Goal: Task Accomplishment & Management: Manage account settings

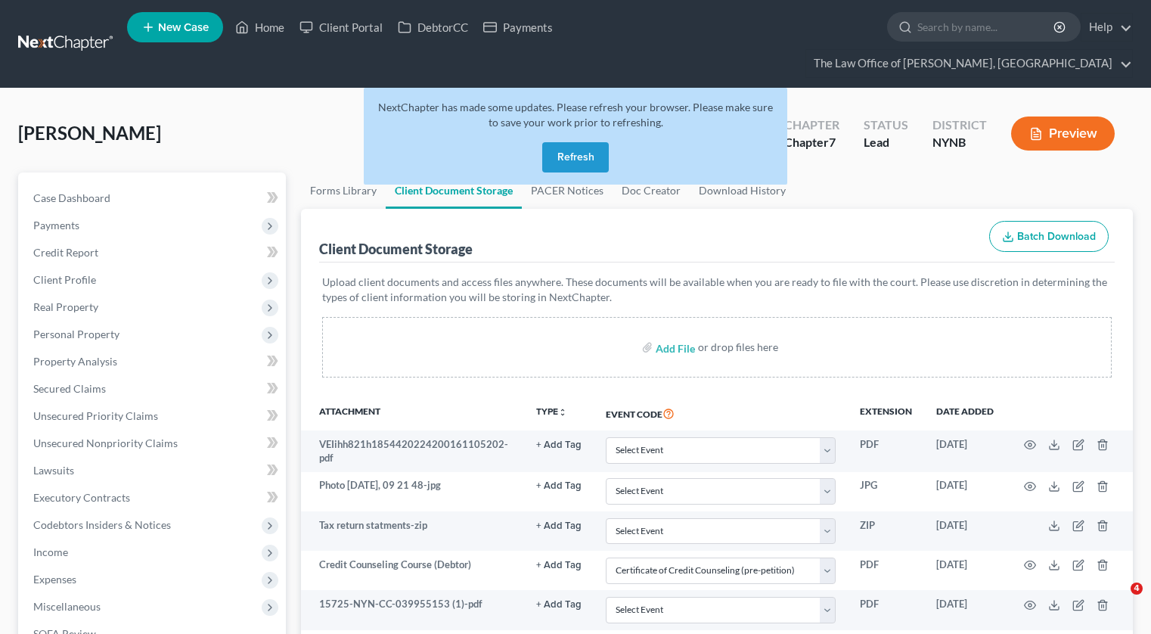
select select "1"
select select "5"
click at [277, 31] on link "Home" at bounding box center [260, 27] width 64 height 27
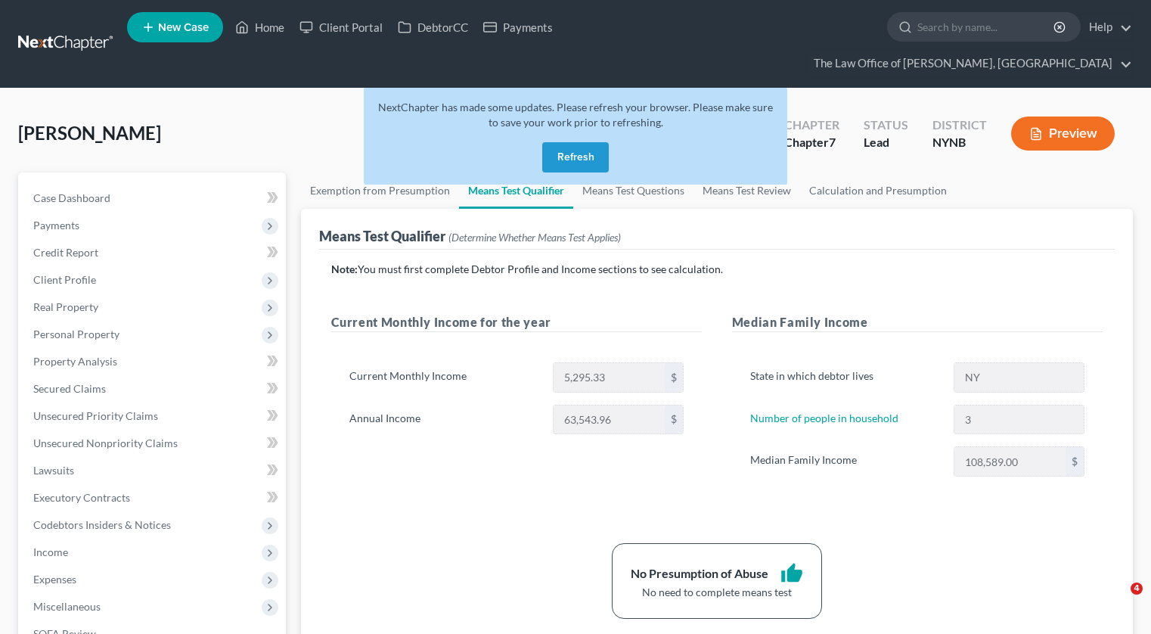
scroll to position [331, 0]
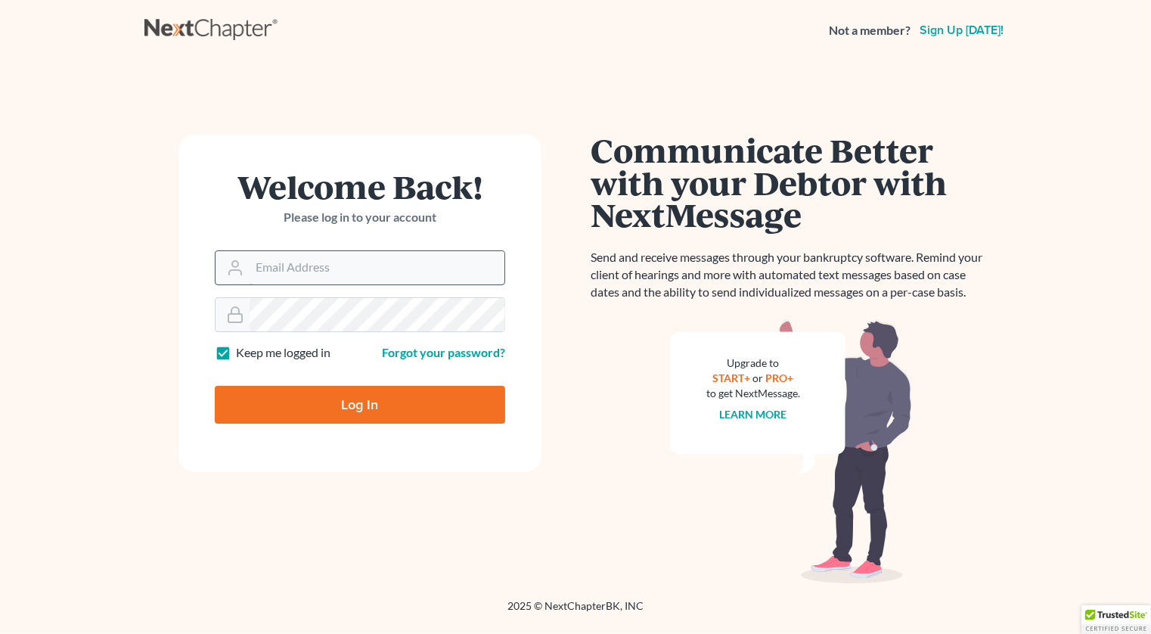
click at [402, 262] on input "Email Address" at bounding box center [377, 267] width 255 height 33
type input "[PERSON_NAME][EMAIL_ADDRESS][DOMAIN_NAME]"
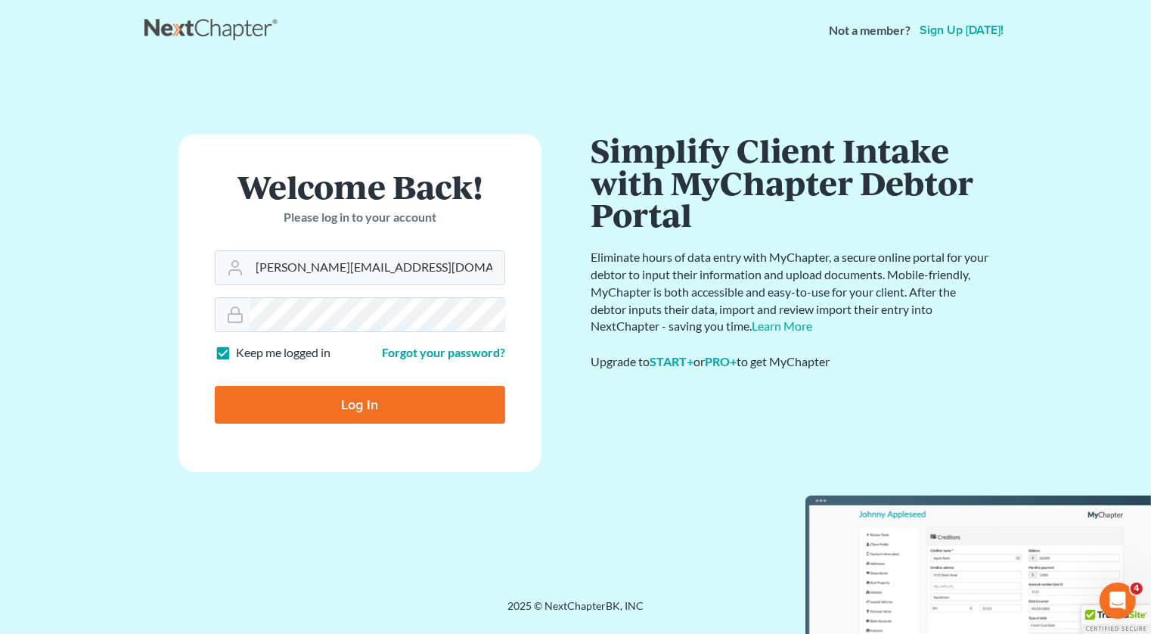
click at [343, 398] on input "Log In" at bounding box center [360, 405] width 290 height 38
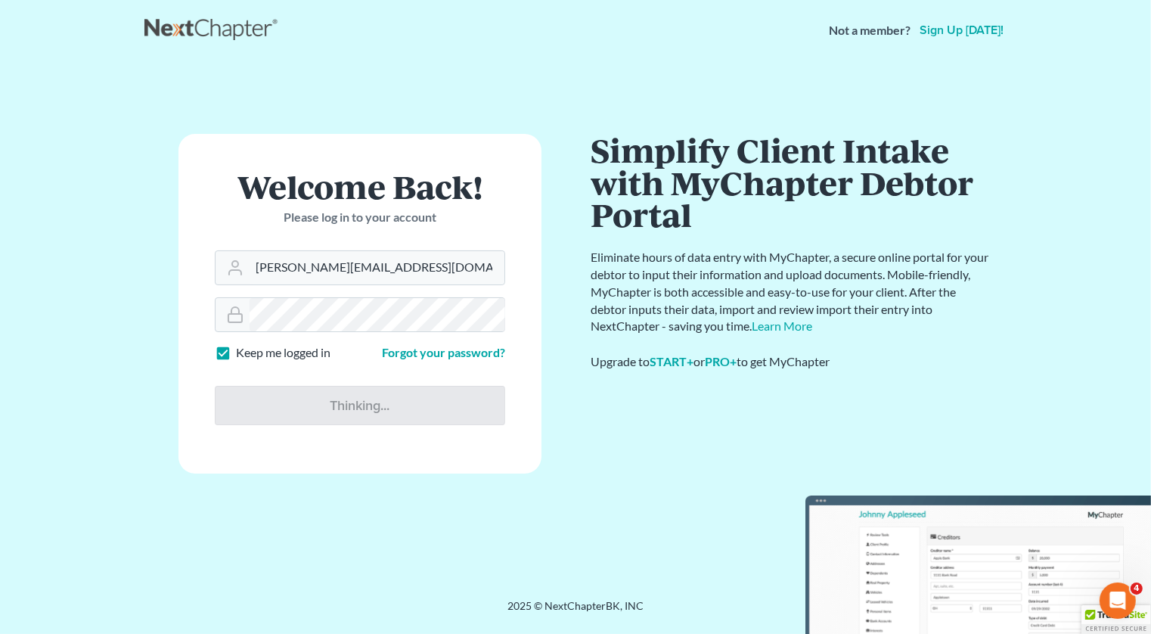
type input "Thinking..."
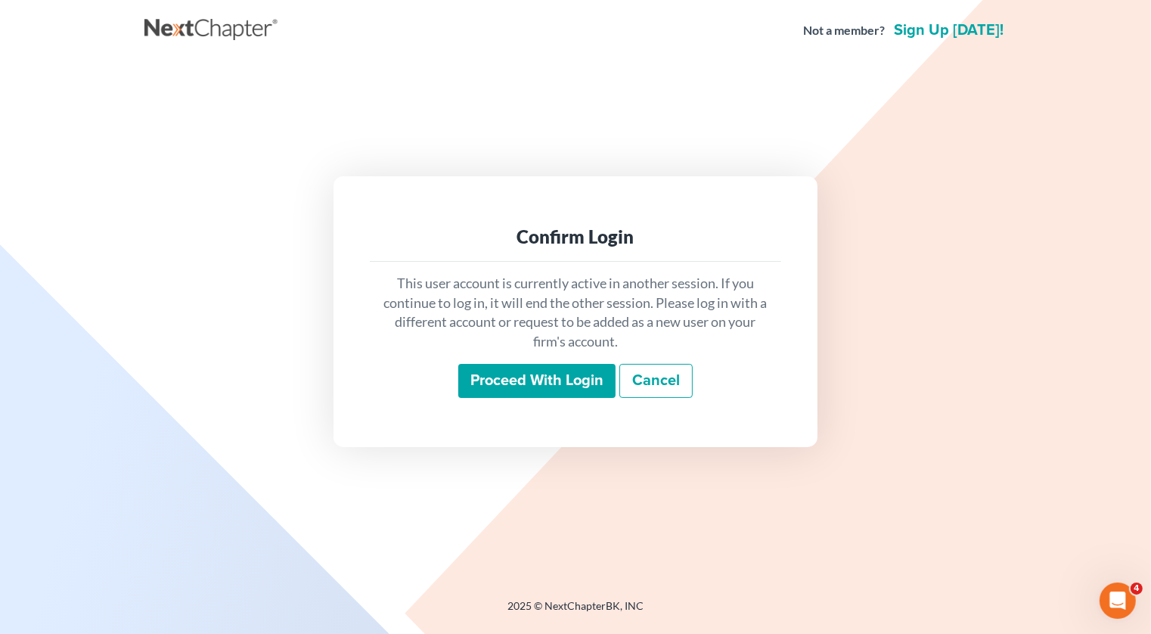
click at [501, 385] on input "Proceed with login" at bounding box center [536, 381] width 157 height 35
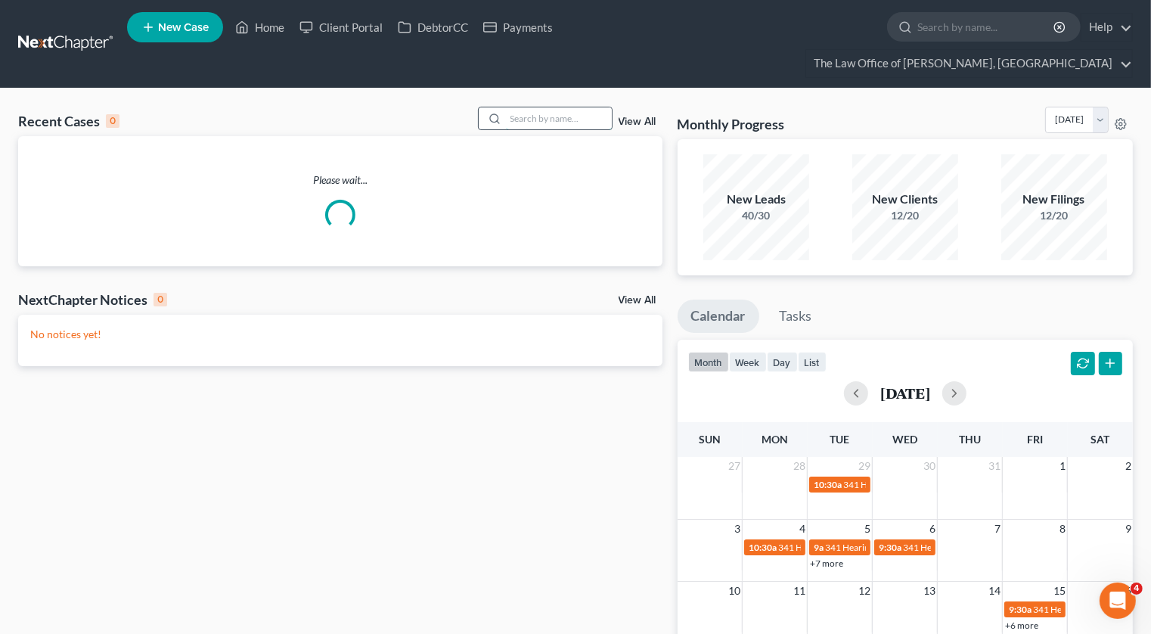
click at [530, 107] on input "search" at bounding box center [559, 118] width 106 height 22
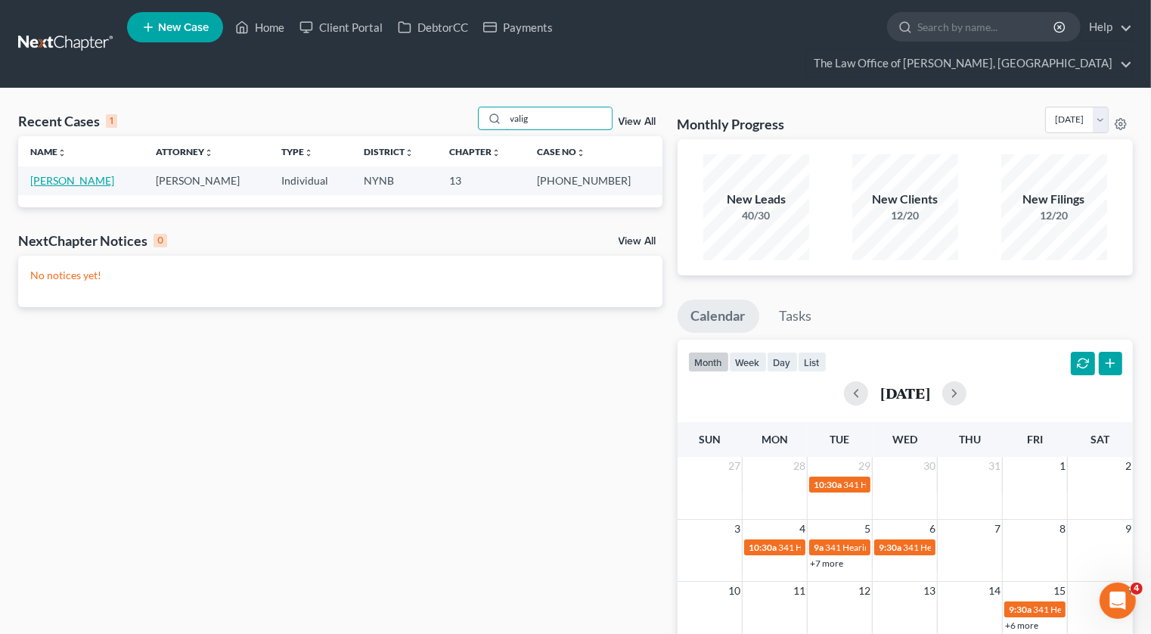
type input "valig"
click at [70, 174] on link "Valigorsky, Jaimie" at bounding box center [72, 180] width 84 height 13
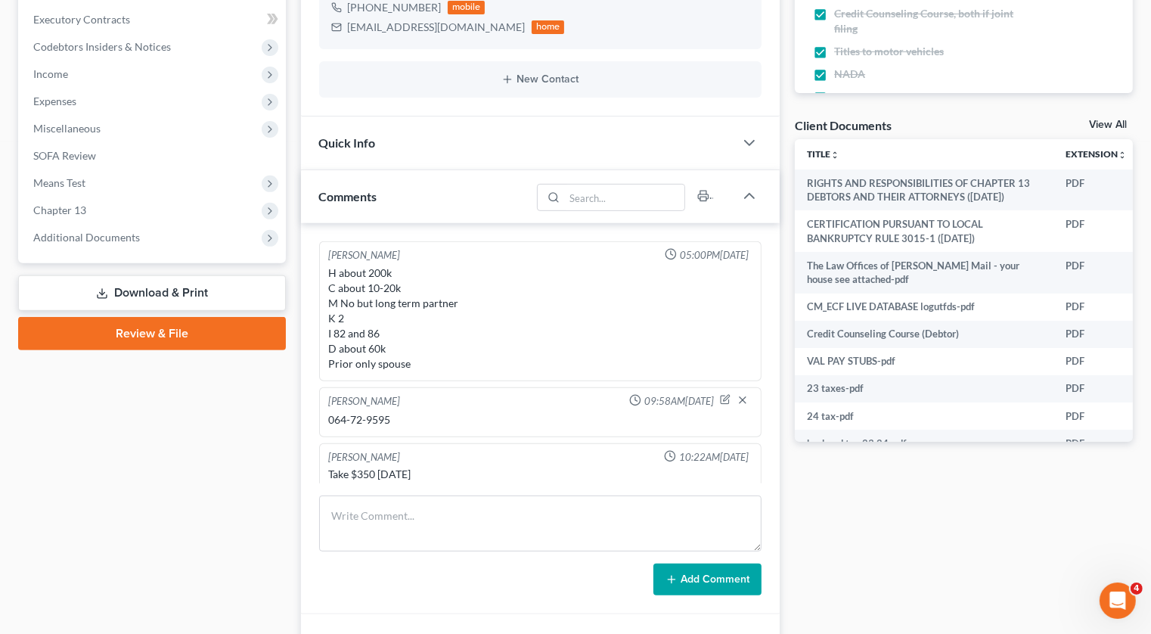
scroll to position [51, 0]
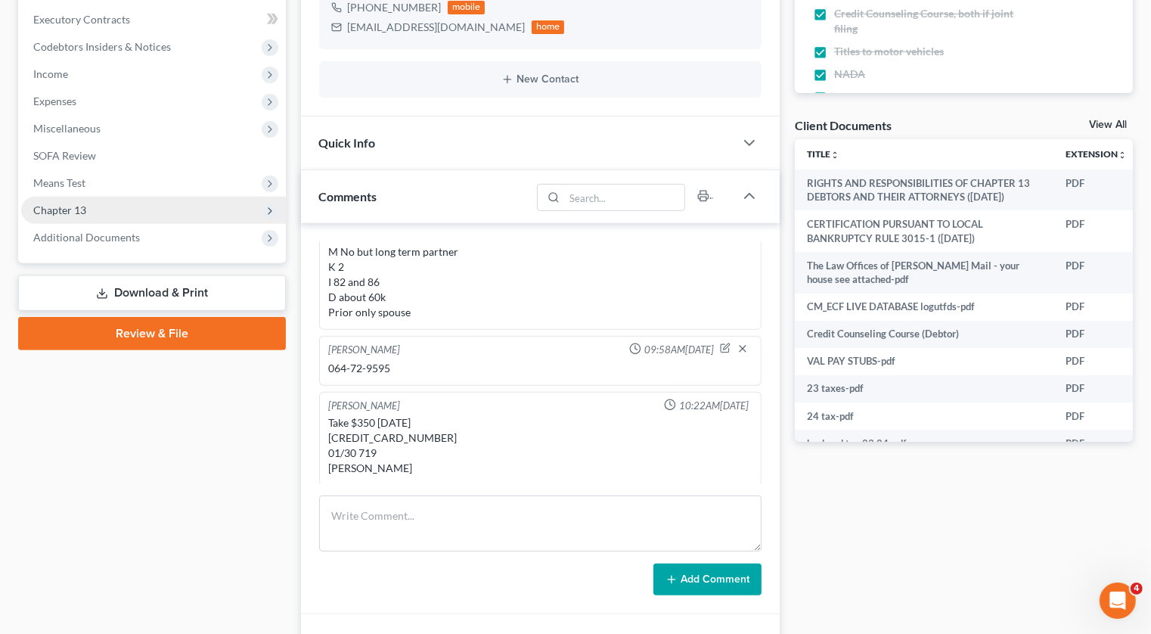
click at [86, 197] on span "Chapter 13" at bounding box center [153, 210] width 265 height 27
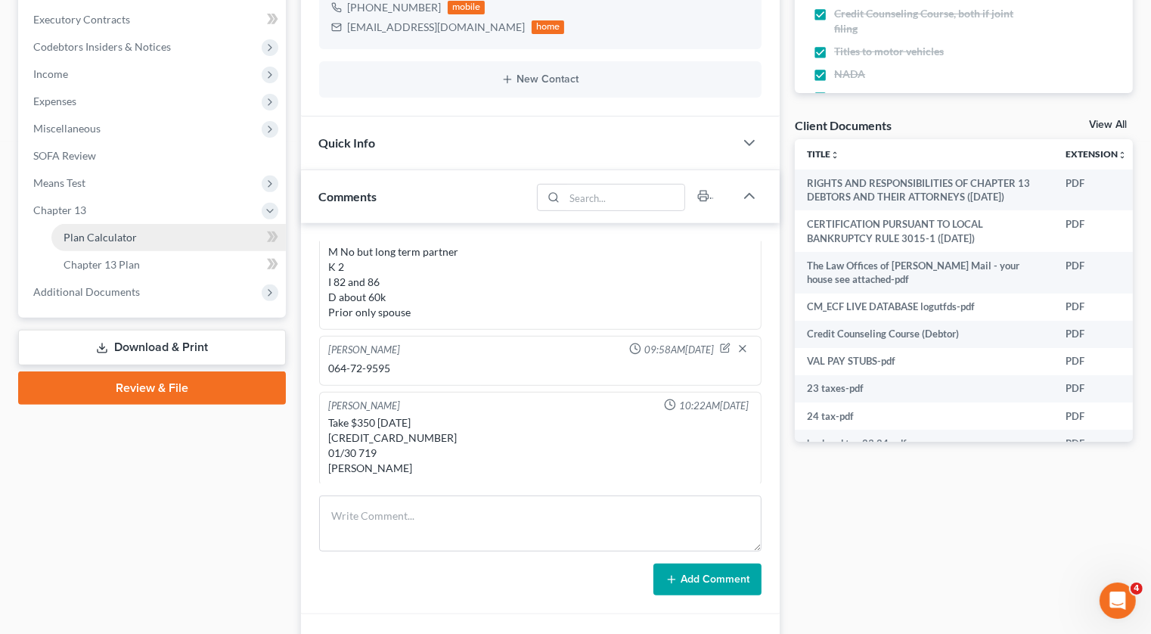
click at [85, 231] on span "Plan Calculator" at bounding box center [100, 237] width 73 height 13
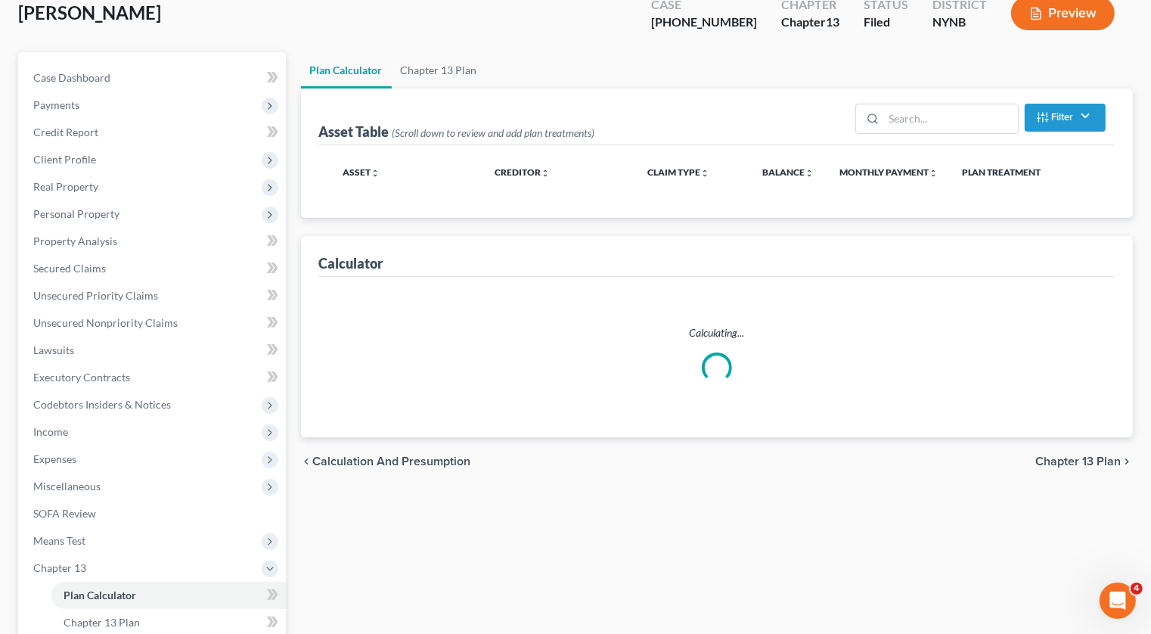
scroll to position [11, 0]
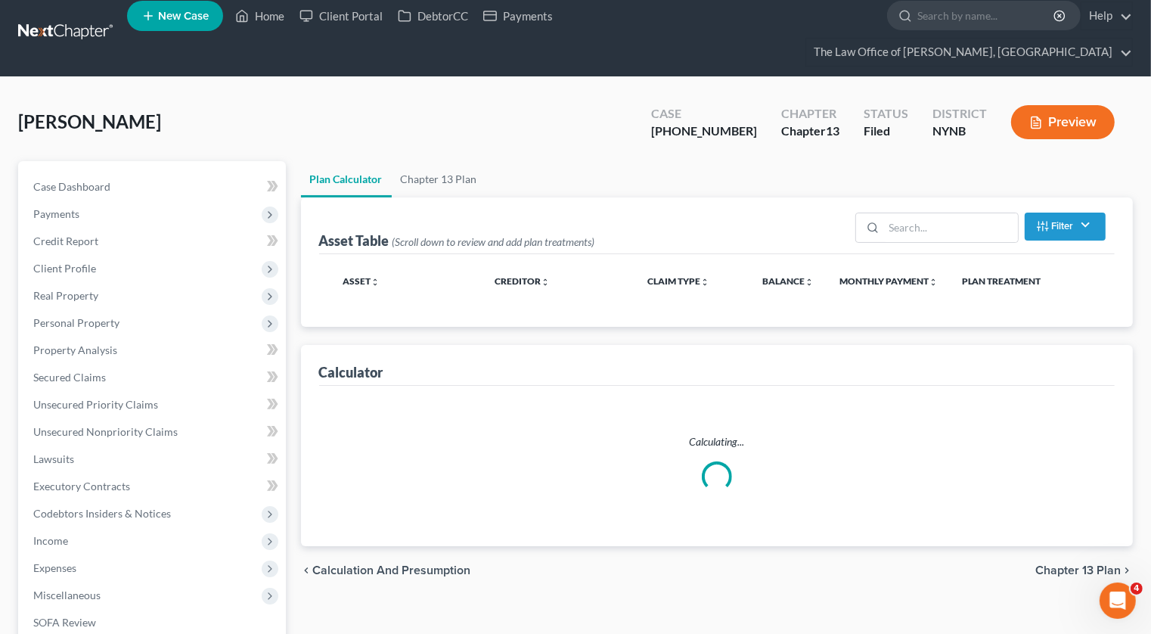
select select "59"
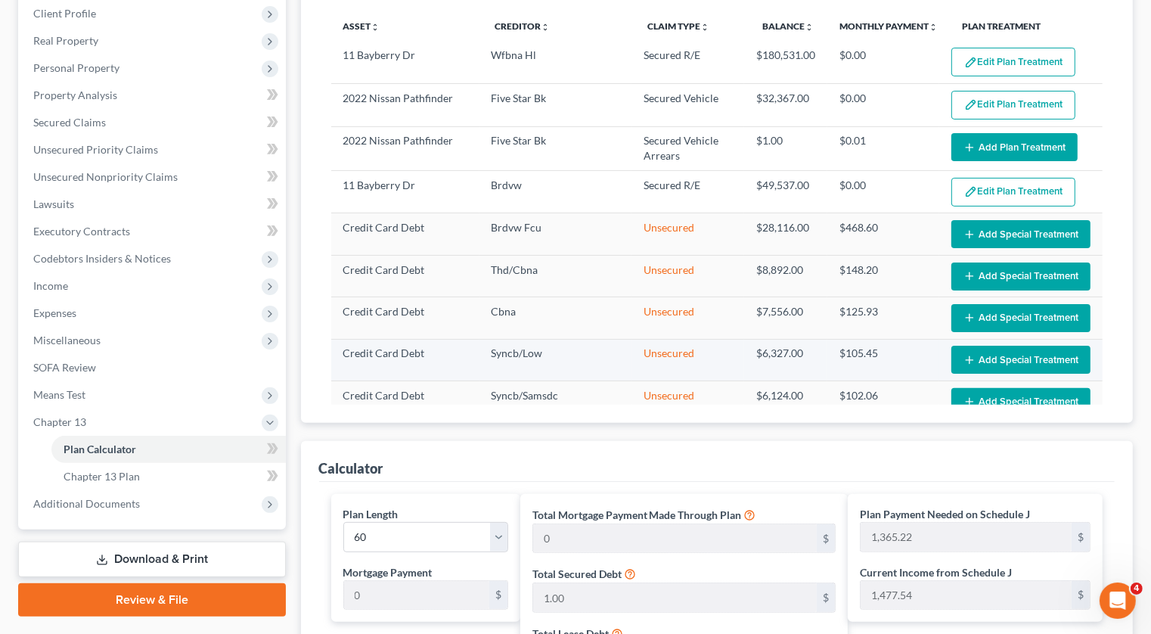
scroll to position [0, 0]
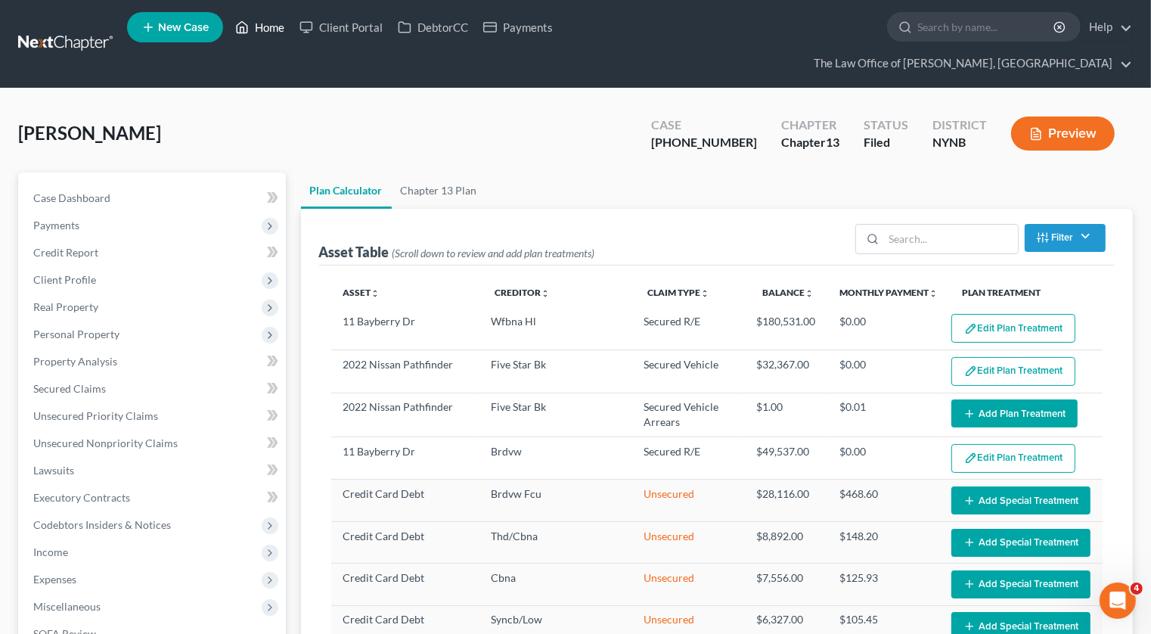
click at [274, 33] on link "Home" at bounding box center [260, 27] width 64 height 27
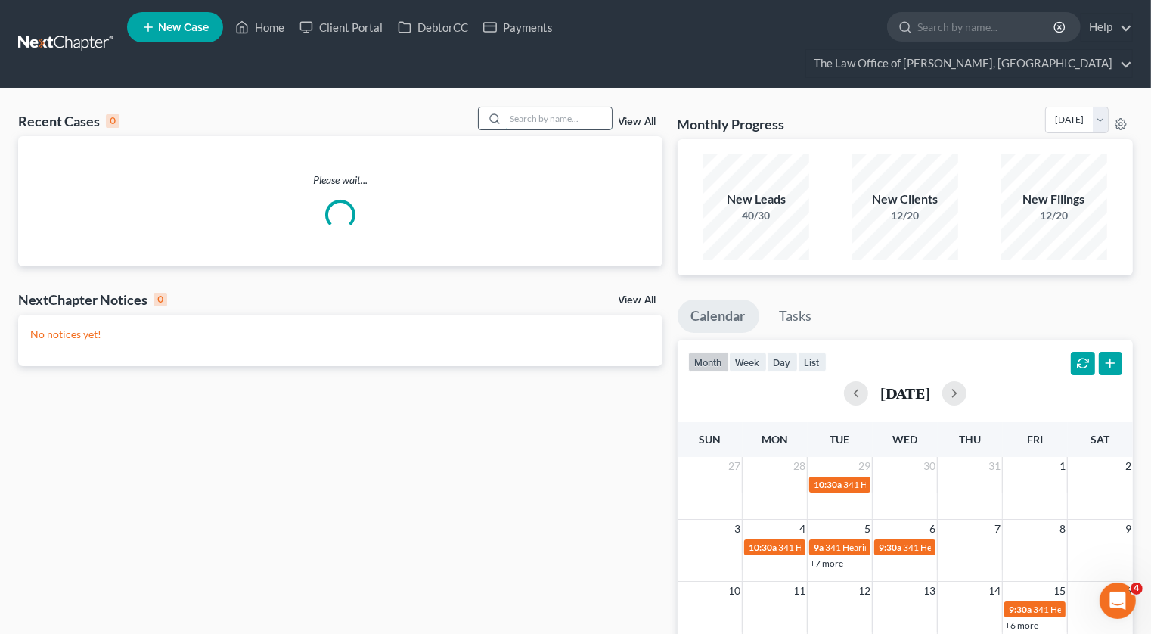
click at [528, 107] on input "search" at bounding box center [559, 118] width 106 height 22
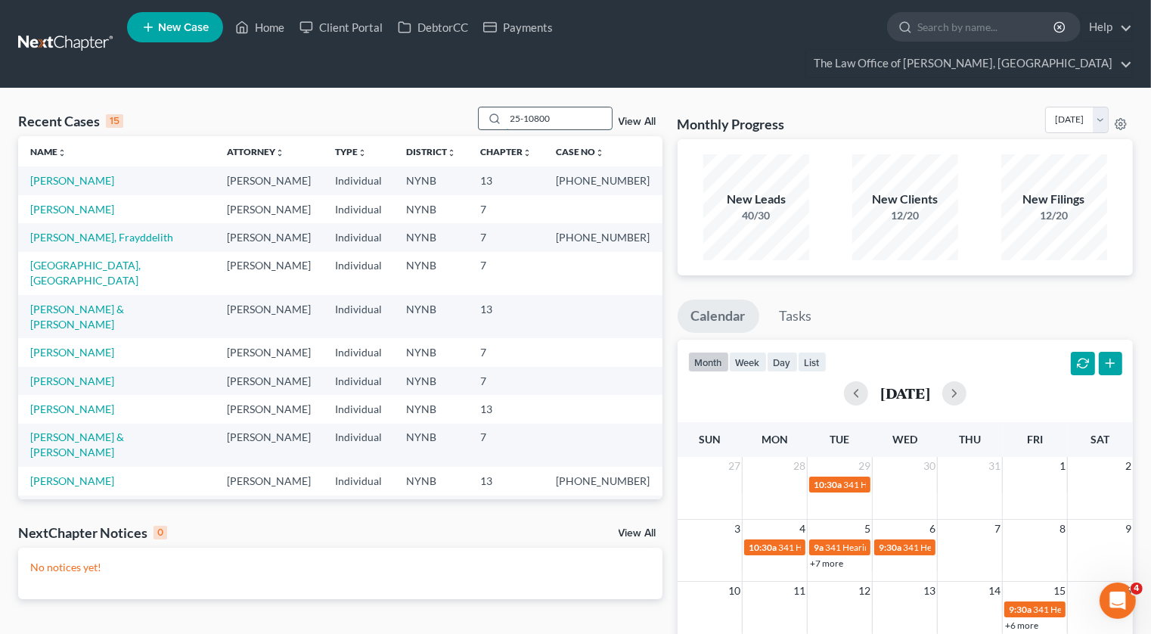
type input "25-10800"
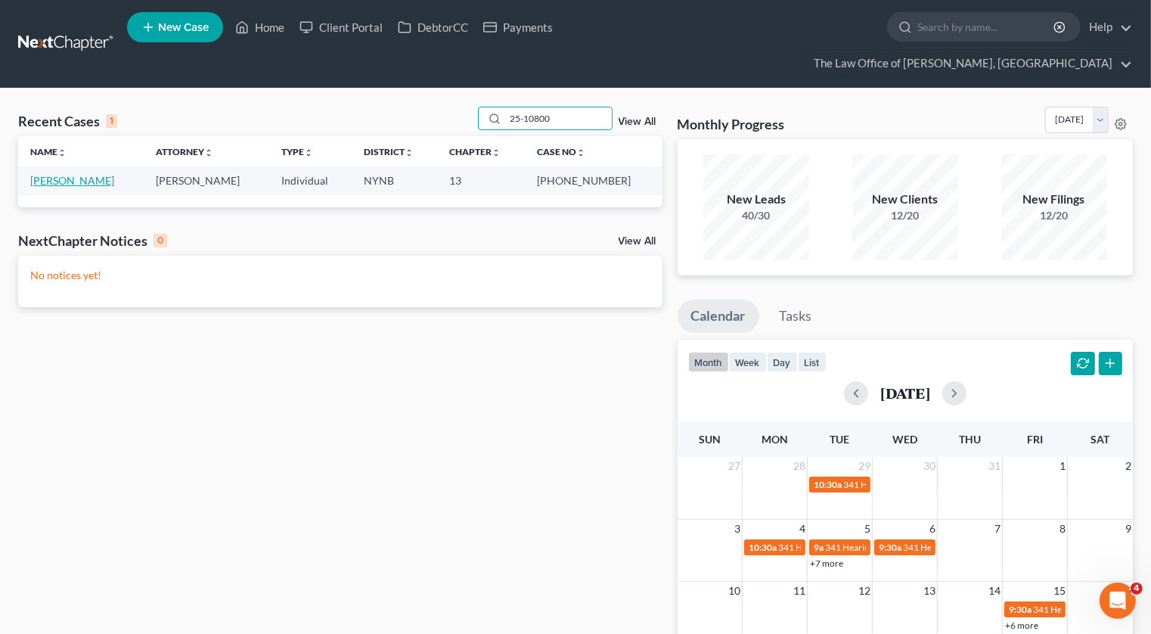
click at [93, 174] on link "[PERSON_NAME]" at bounding box center [72, 180] width 84 height 13
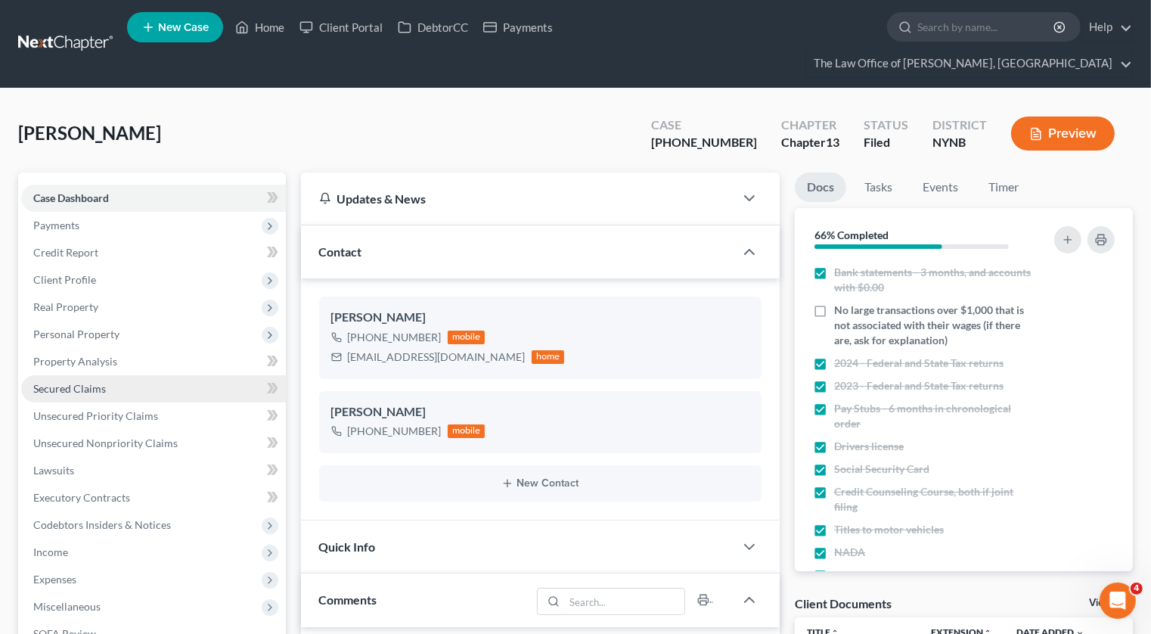
scroll to position [154, 0]
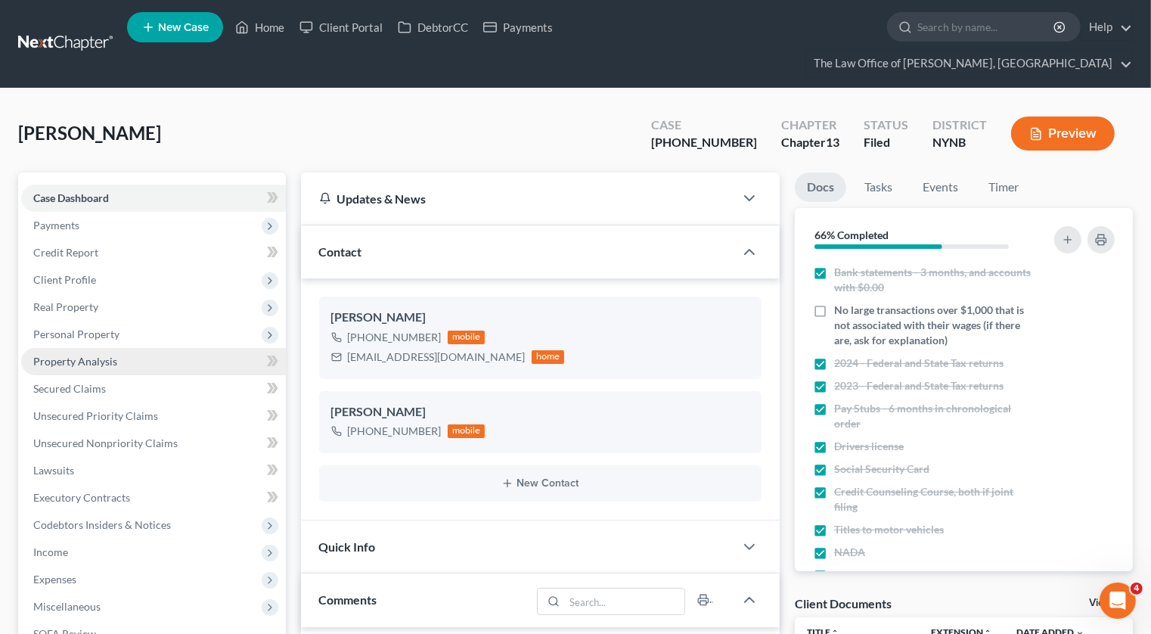
click at [95, 355] on span "Property Analysis" at bounding box center [75, 361] width 84 height 13
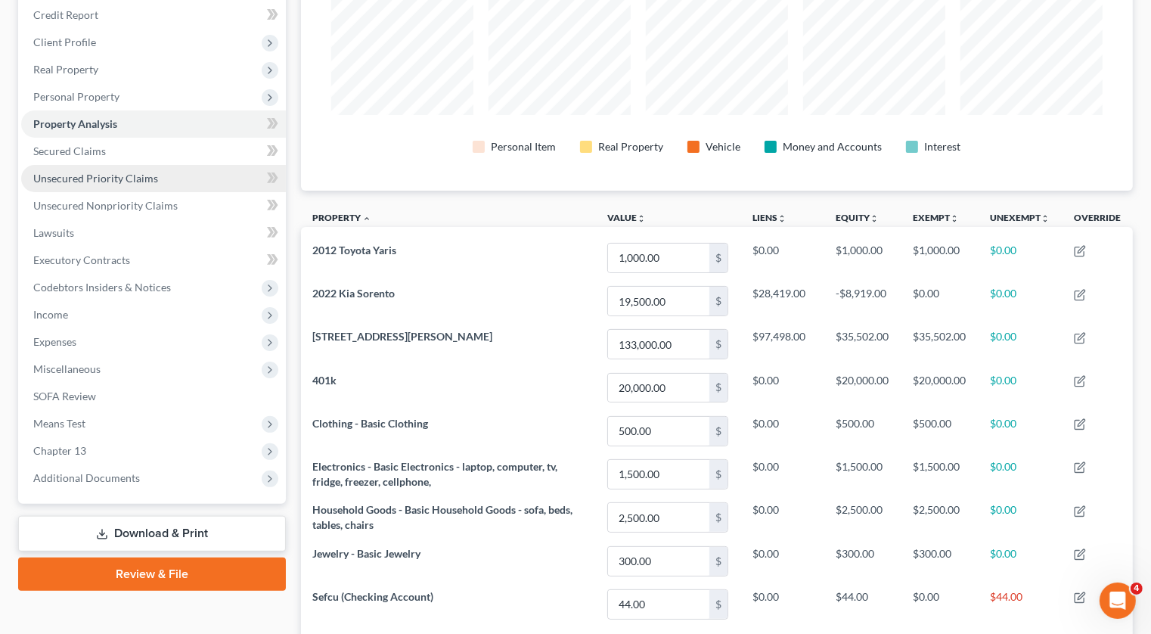
scroll to position [239, 0]
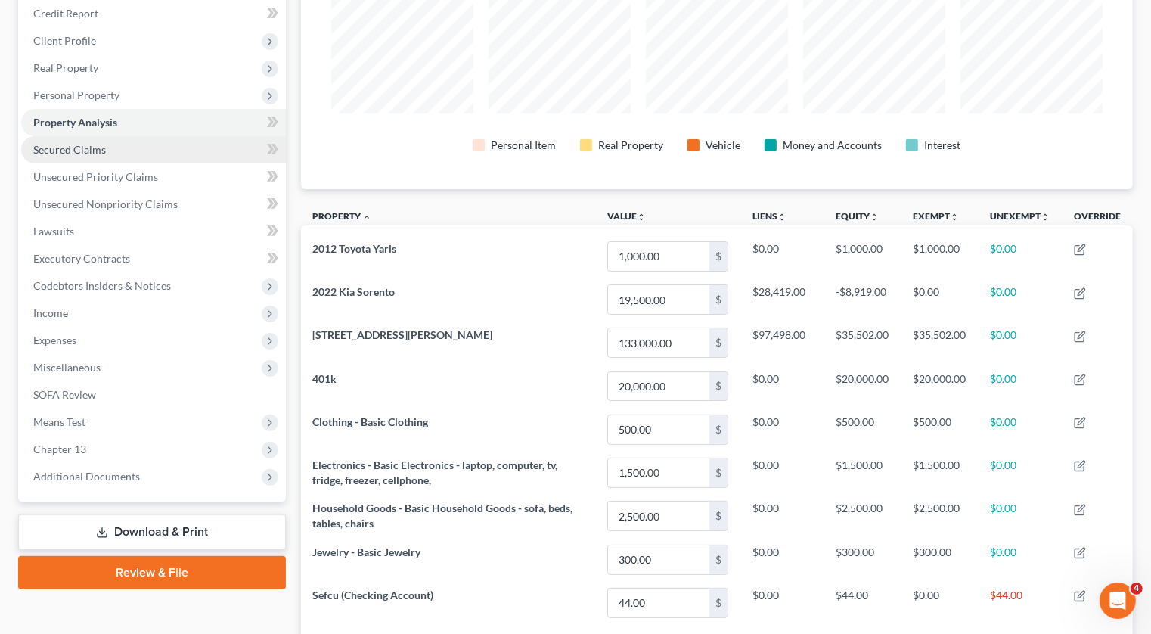
click at [106, 136] on link "Secured Claims" at bounding box center [153, 149] width 265 height 27
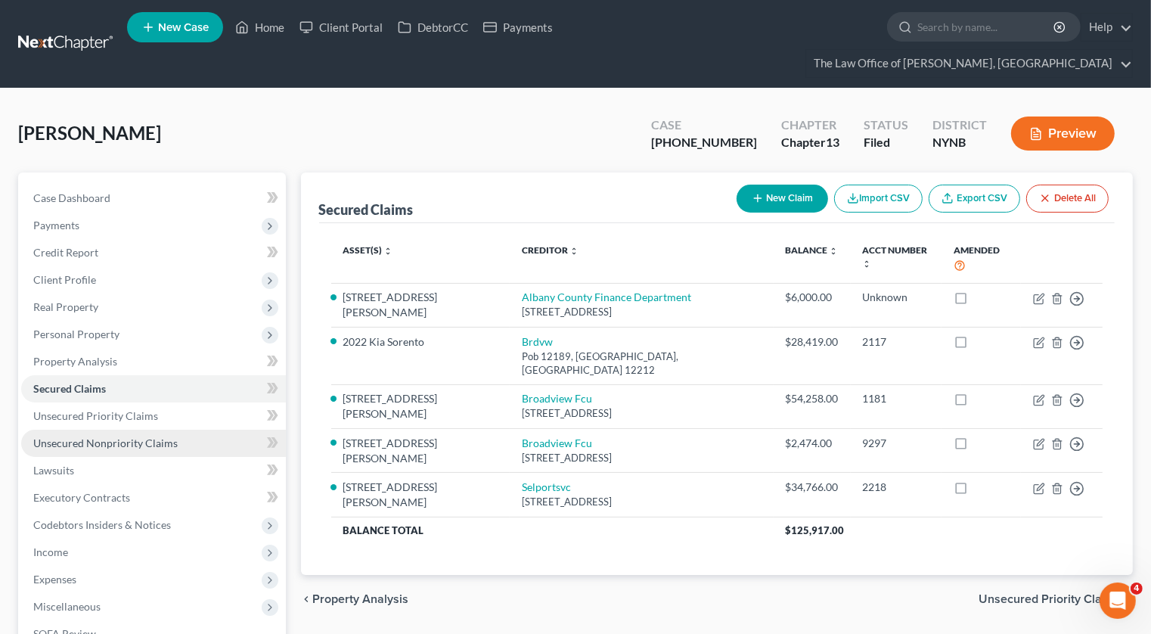
click at [79, 436] on span "Unsecured Nonpriority Claims" at bounding box center [105, 442] width 144 height 13
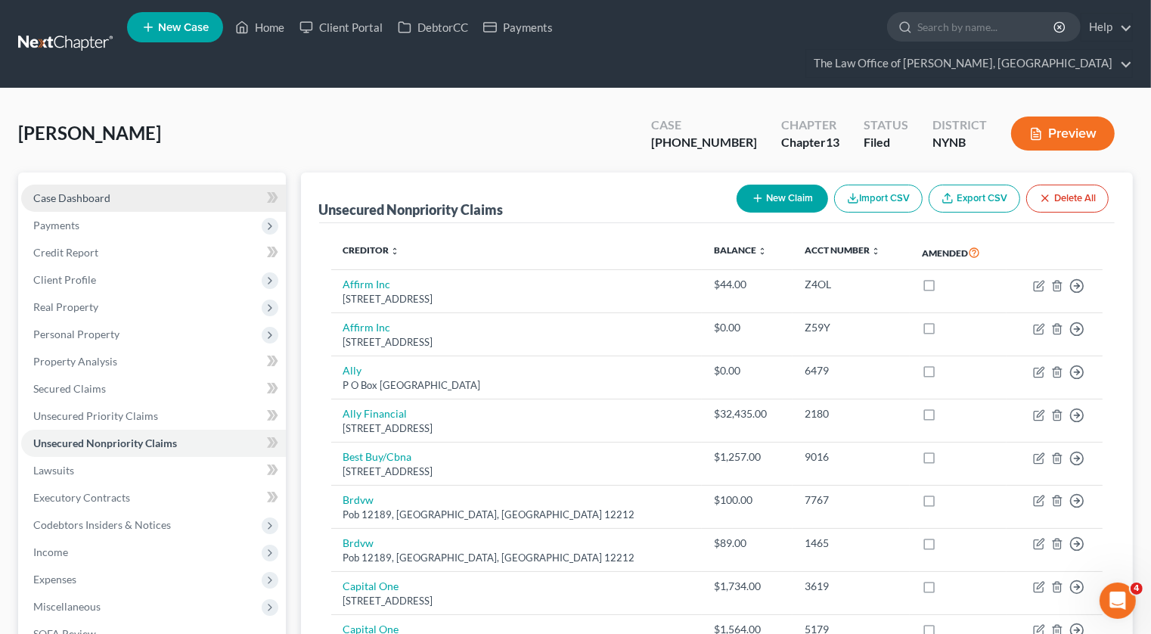
click at [140, 185] on link "Case Dashboard" at bounding box center [153, 198] width 265 height 27
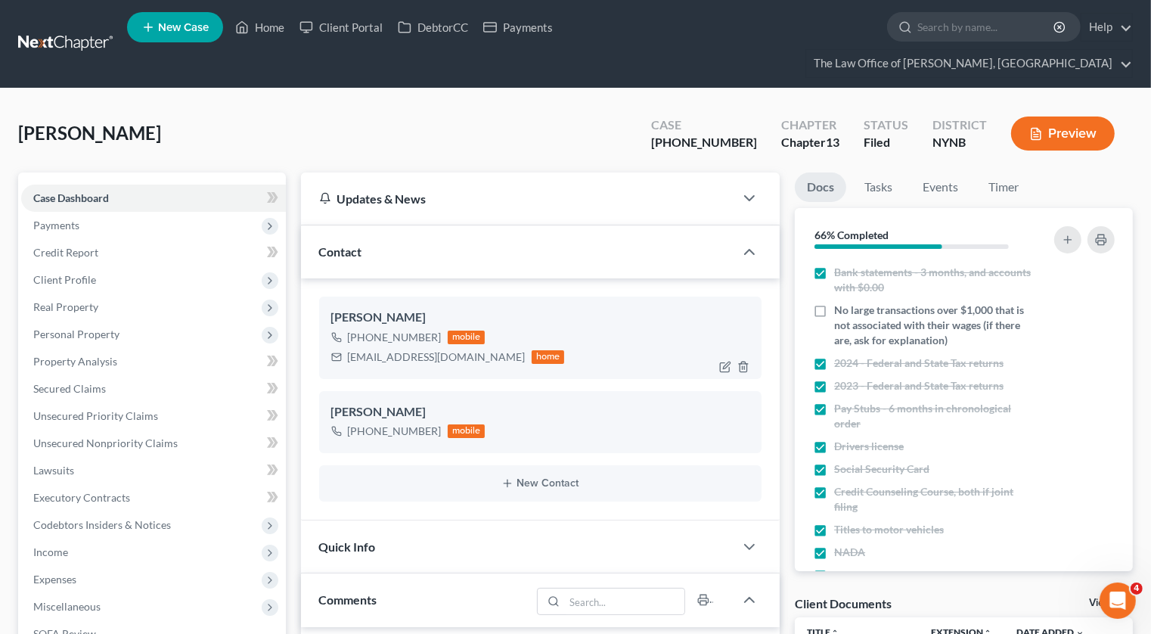
scroll to position [154, 0]
click at [379, 349] on div "staysexy32@yahoo.com" at bounding box center [437, 356] width 178 height 15
copy div "staysexy32@yahoo.com"
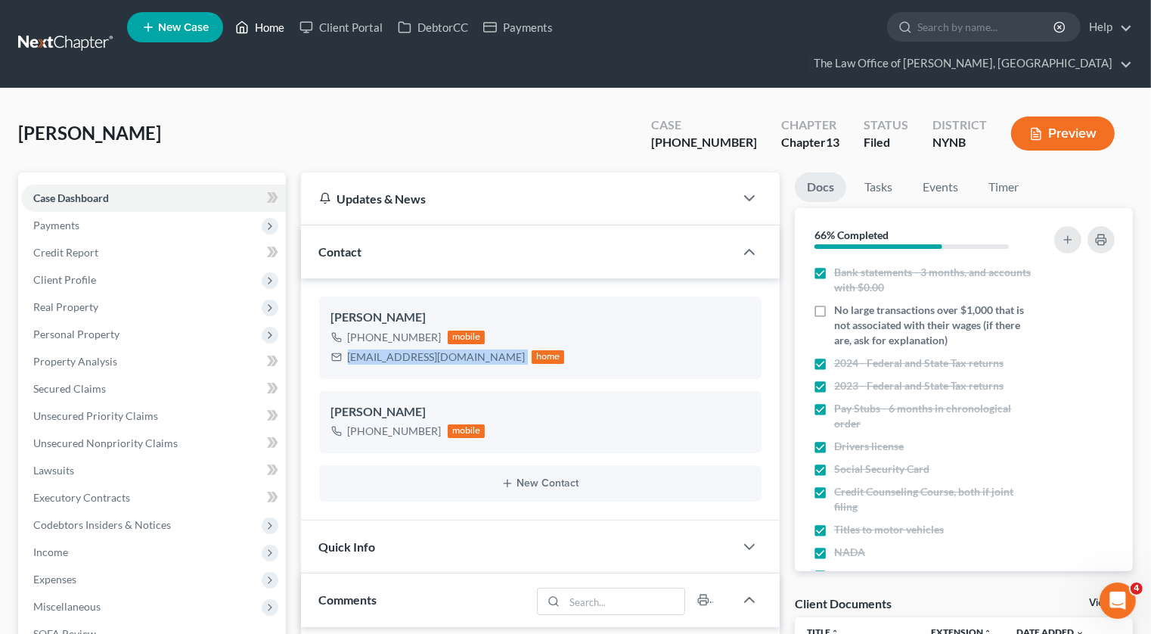
click at [278, 31] on link "Home" at bounding box center [260, 27] width 64 height 27
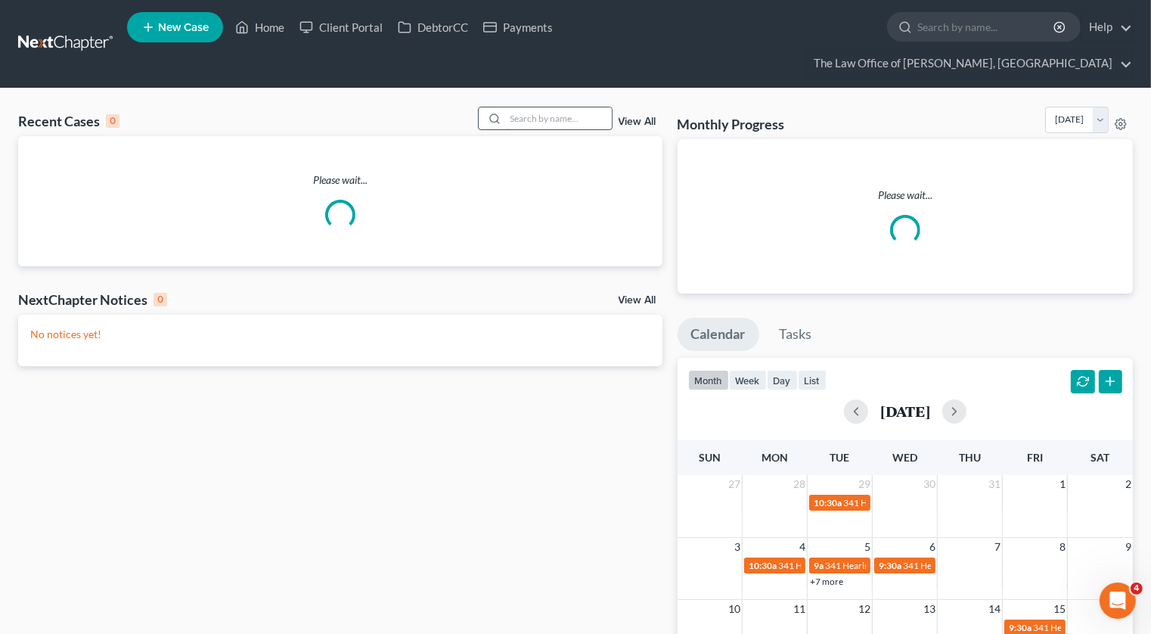
click at [576, 107] on input "search" at bounding box center [559, 118] width 106 height 22
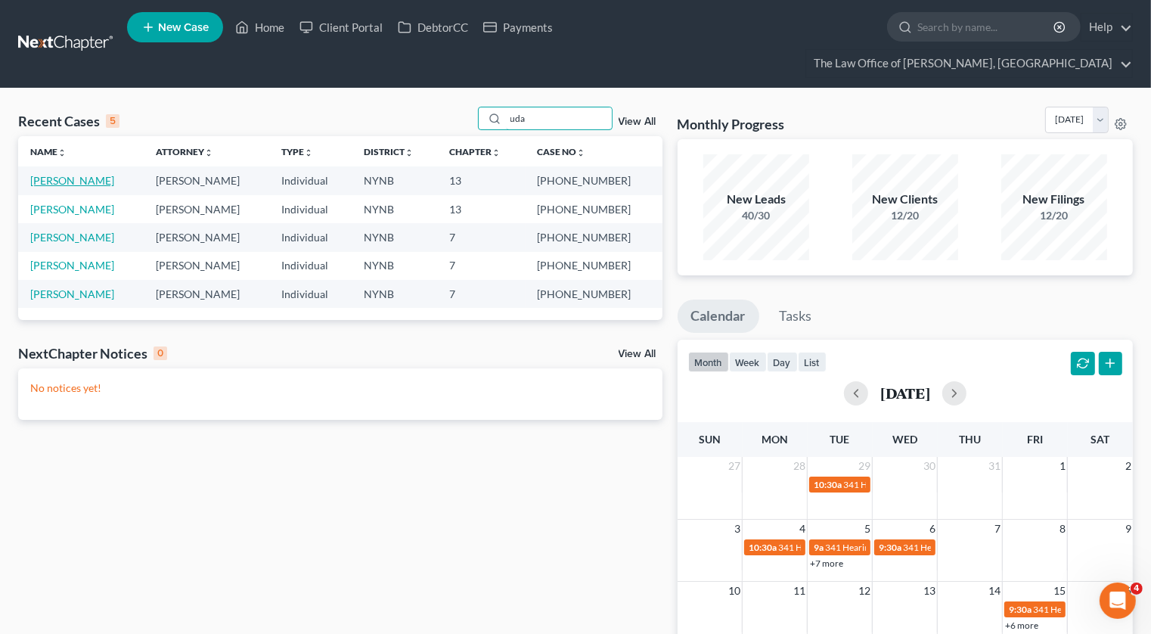
type input "uda"
click at [73, 174] on link "[PERSON_NAME]" at bounding box center [72, 180] width 84 height 13
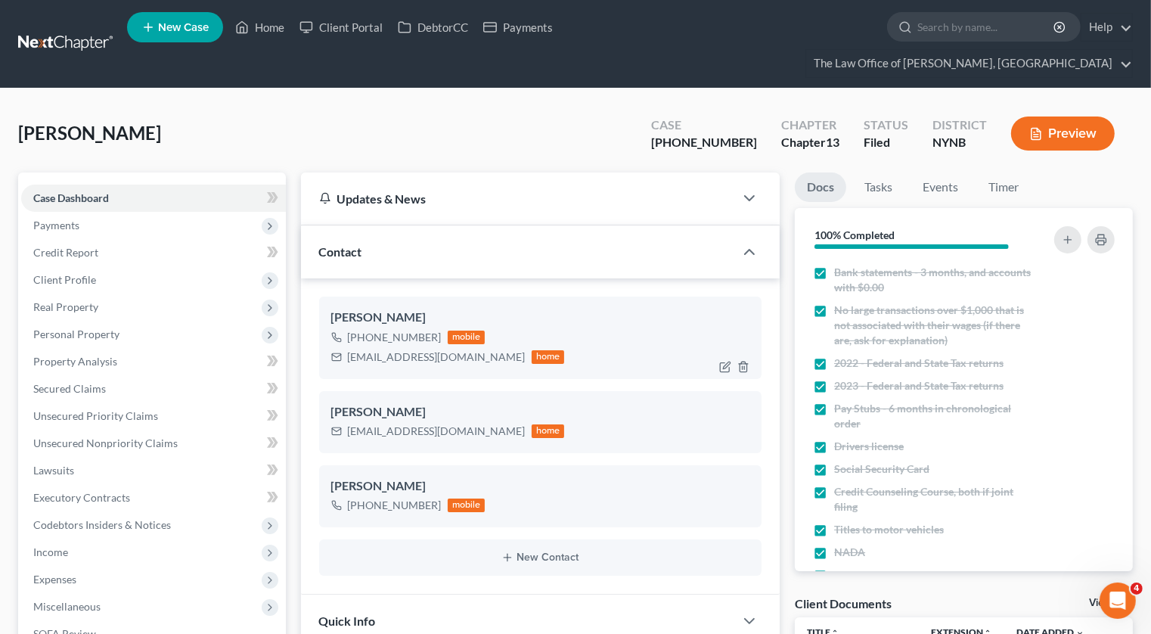
scroll to position [2819, 0]
click at [374, 349] on div "udairamanil@gmail.com" at bounding box center [437, 356] width 178 height 15
copy div "udairamanil@gmail.com"
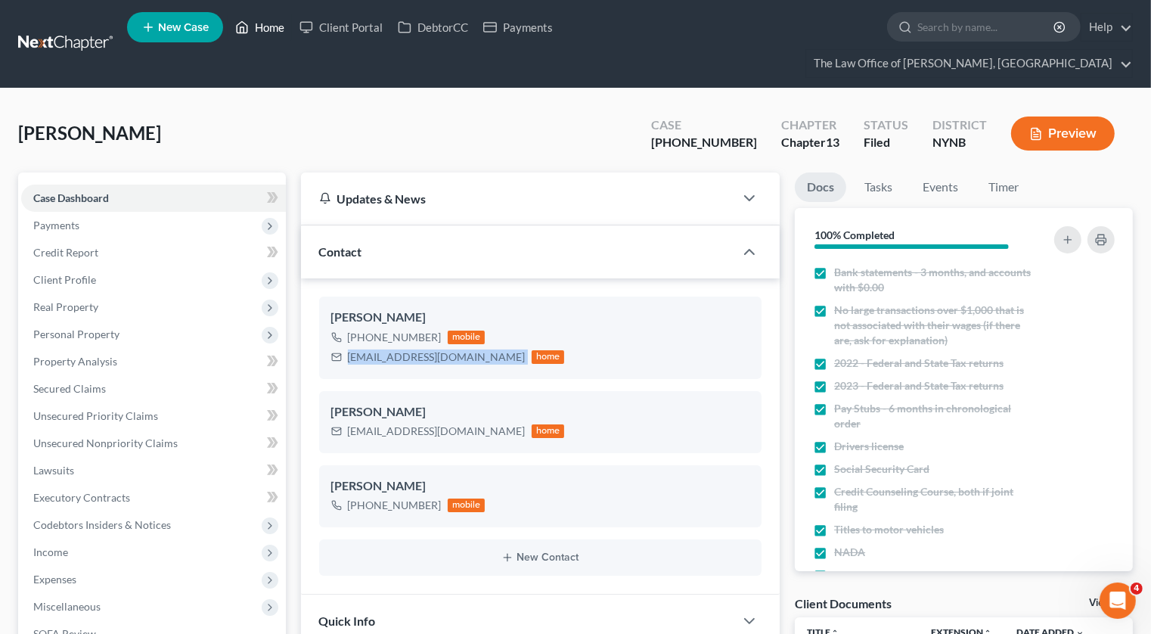
click at [269, 37] on link "Home" at bounding box center [260, 27] width 64 height 27
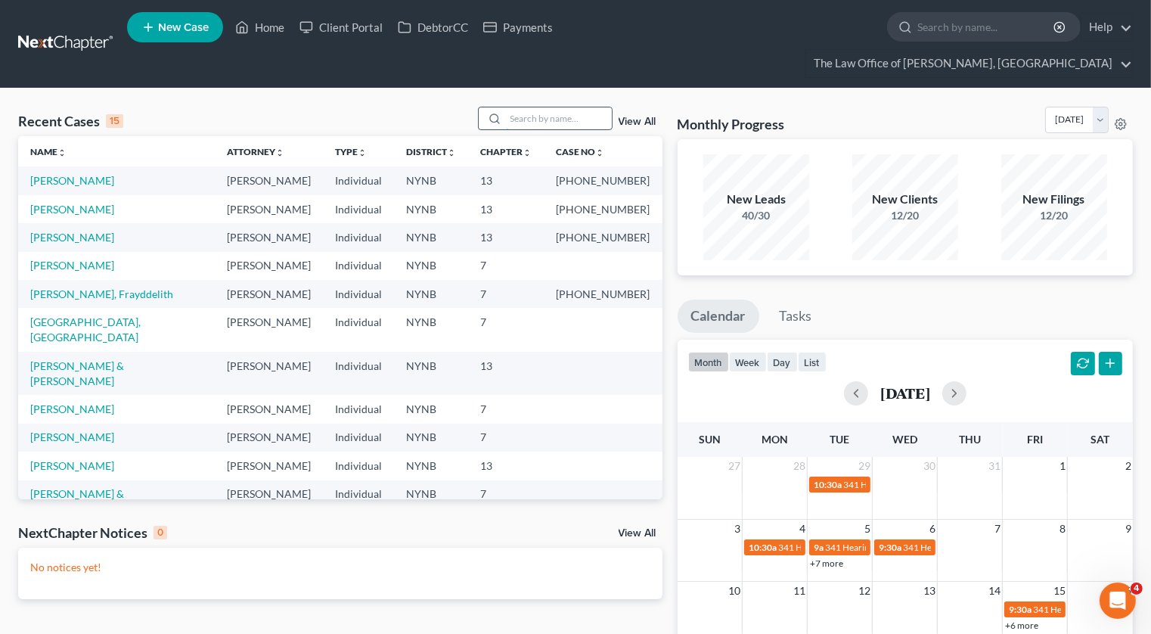
click at [560, 107] on input "search" at bounding box center [559, 118] width 106 height 22
type input "santore"
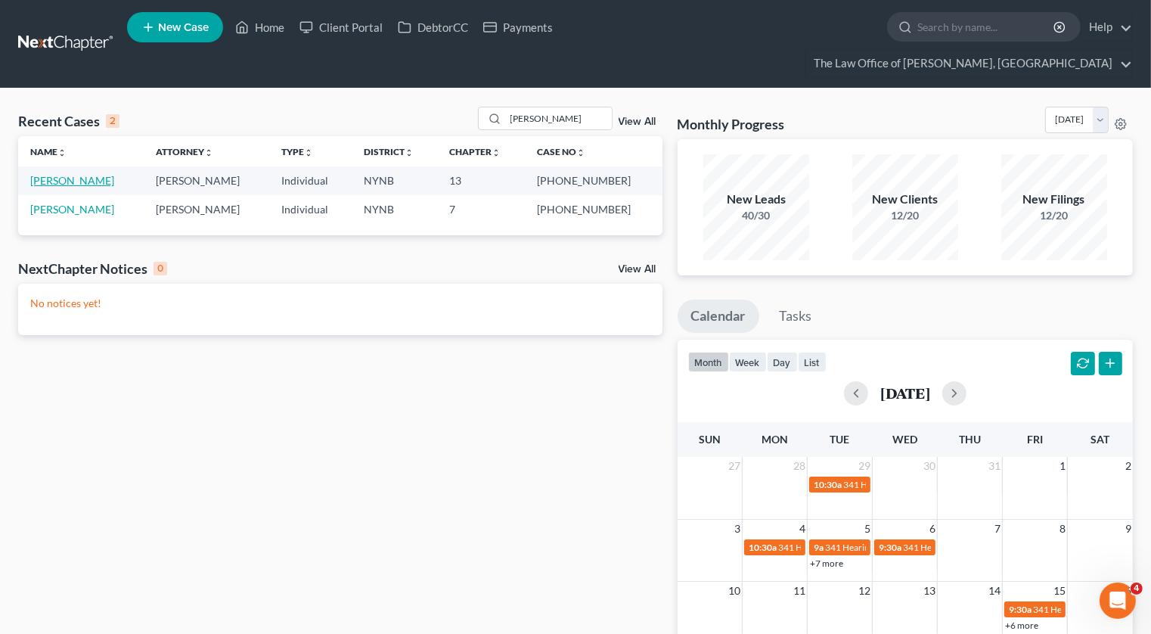
click at [86, 174] on link "[PERSON_NAME]" at bounding box center [72, 180] width 84 height 13
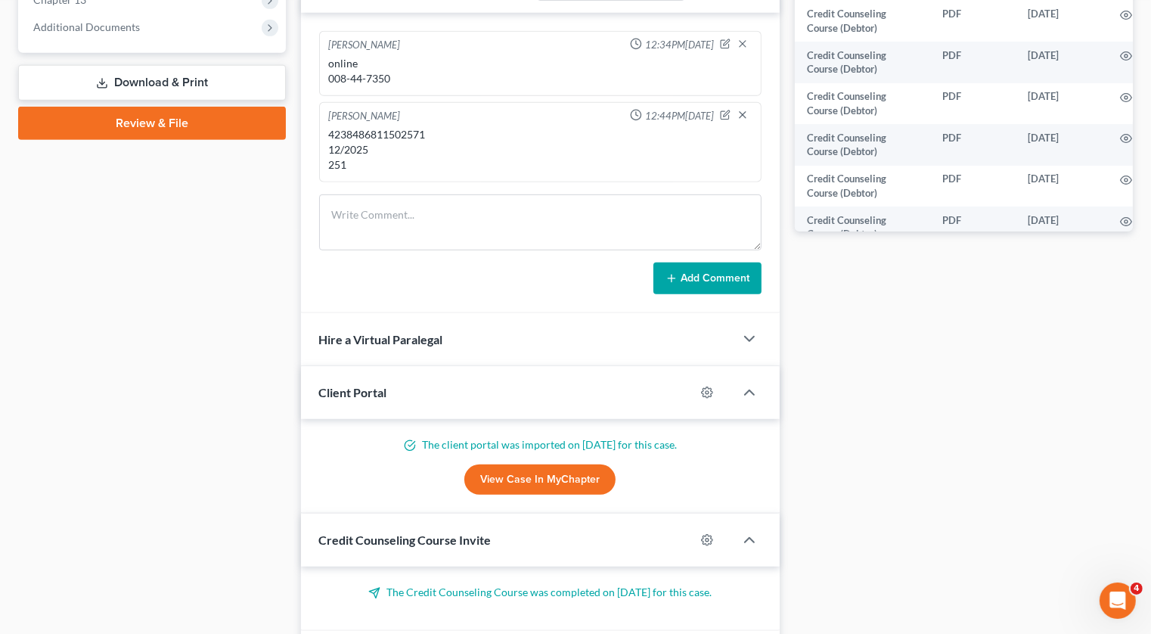
scroll to position [433, 0]
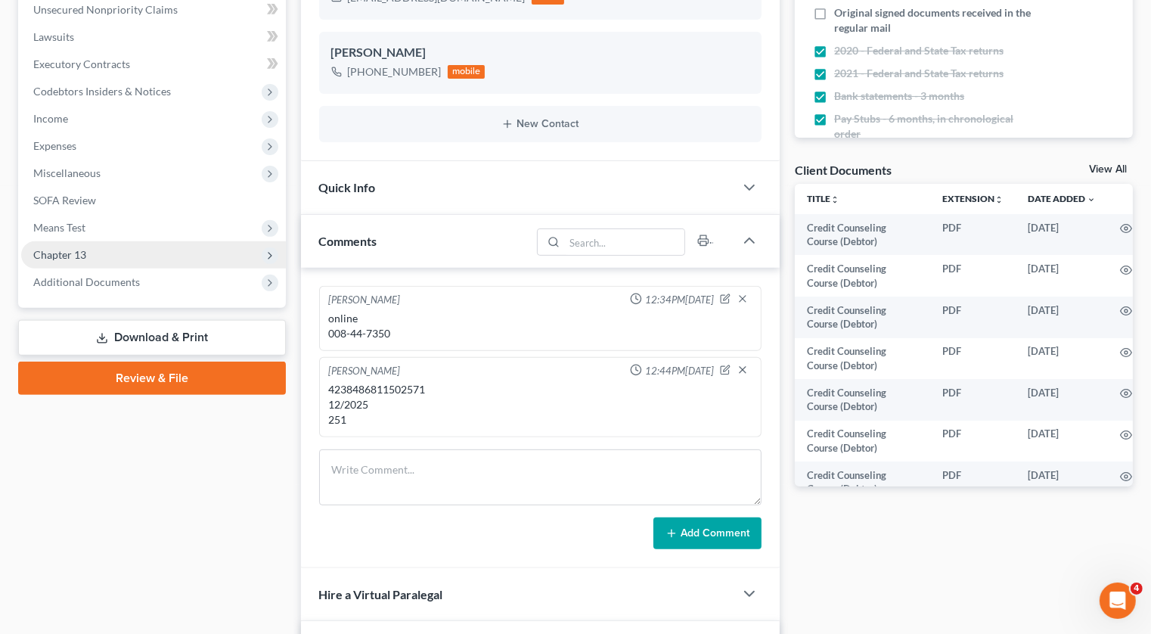
click at [90, 241] on span "Chapter 13" at bounding box center [153, 254] width 265 height 27
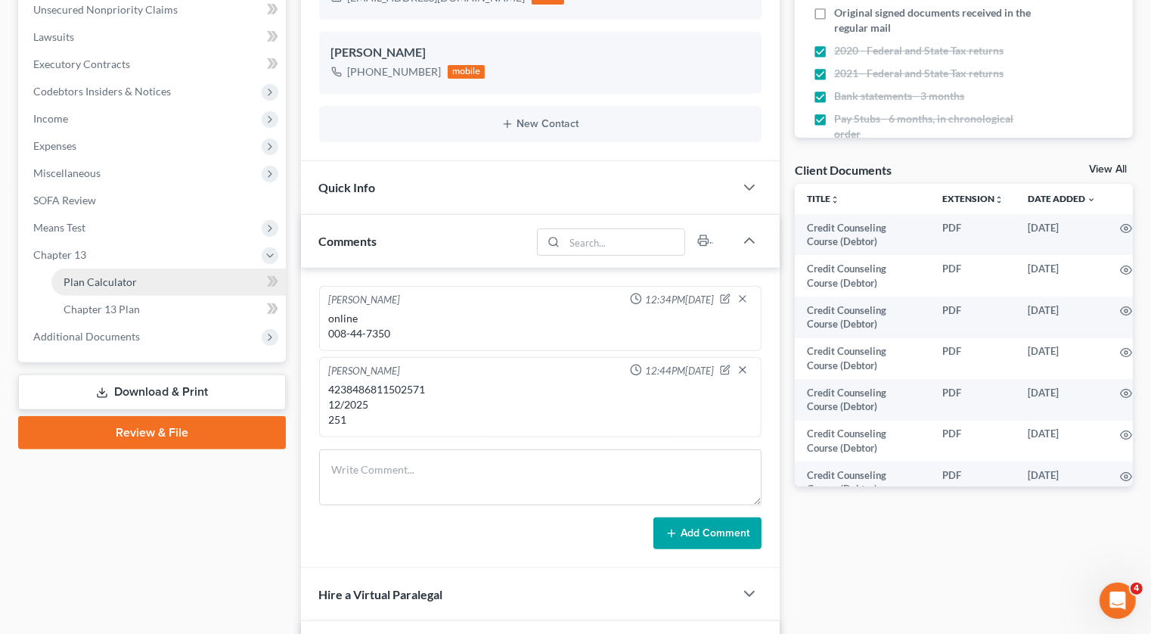
click at [116, 275] on span "Plan Calculator" at bounding box center [100, 281] width 73 height 13
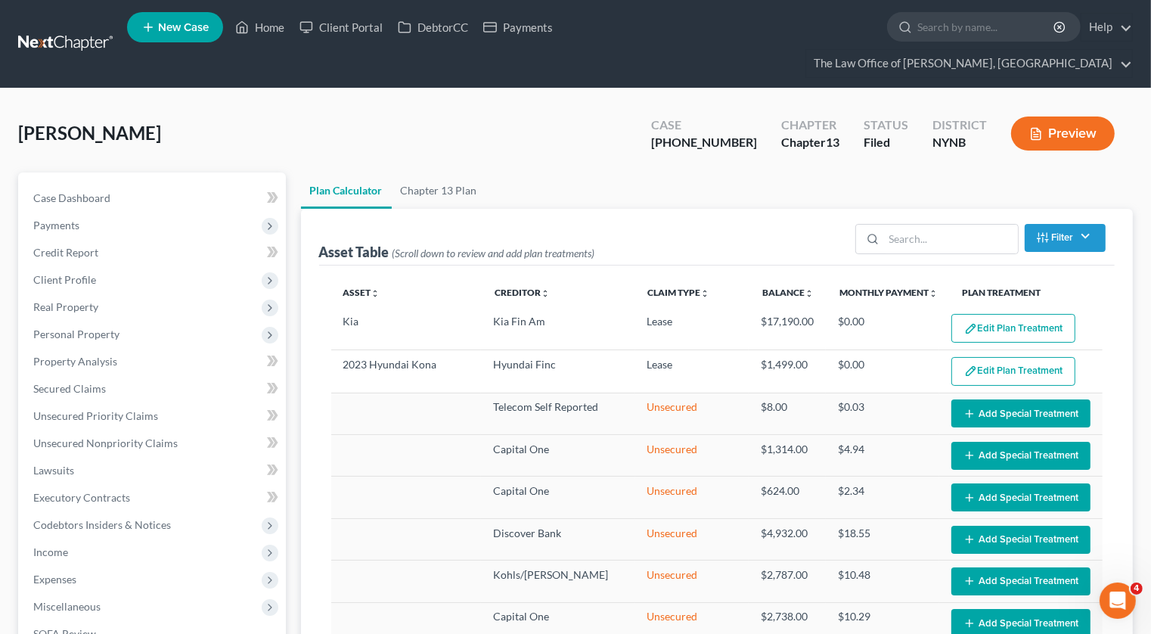
select select "59"
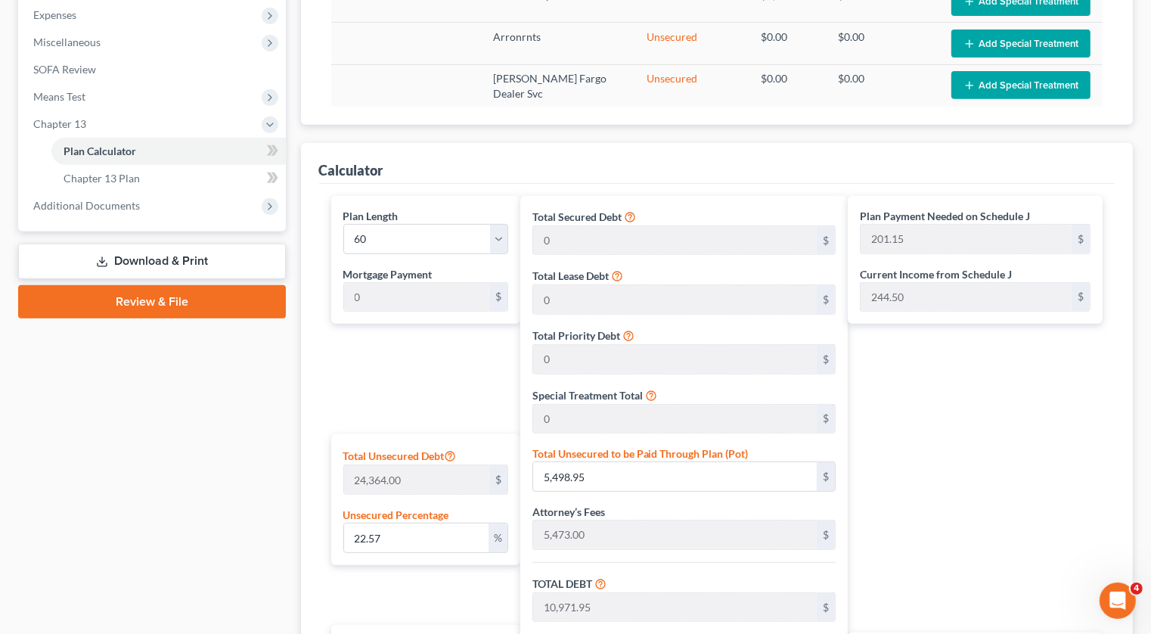
scroll to position [576, 0]
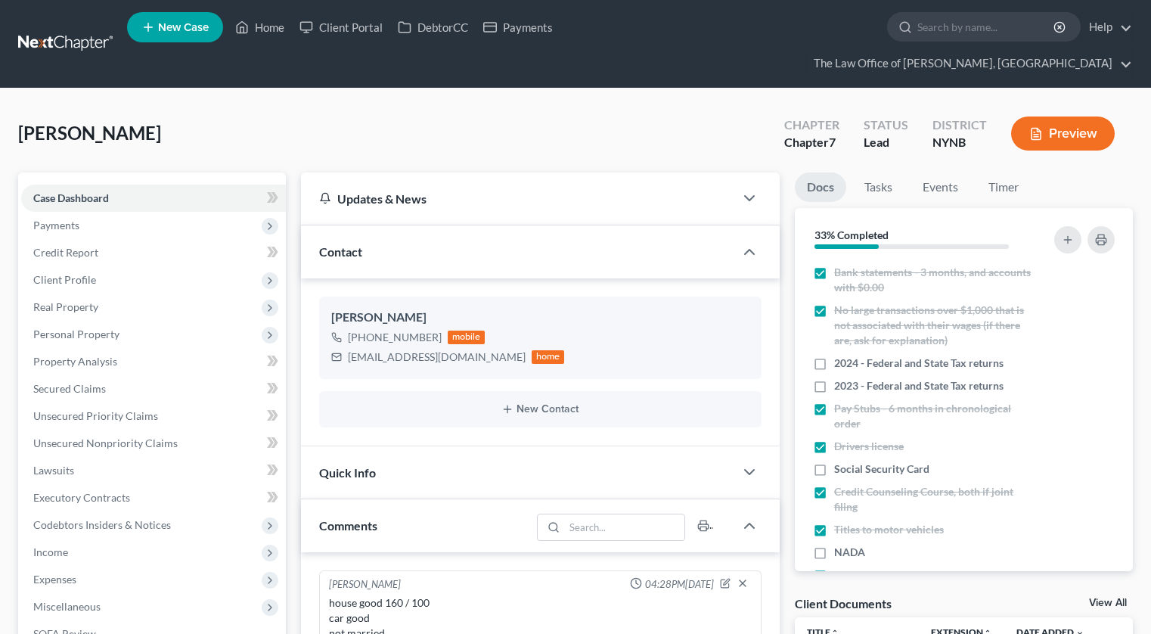
select select "0"
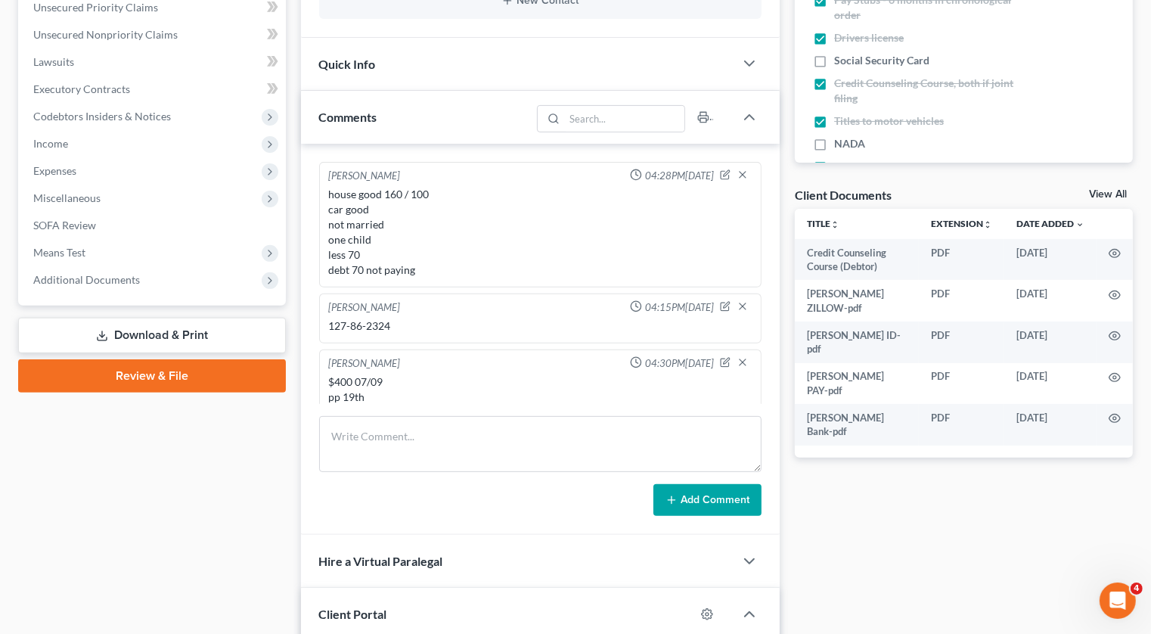
scroll to position [13, 0]
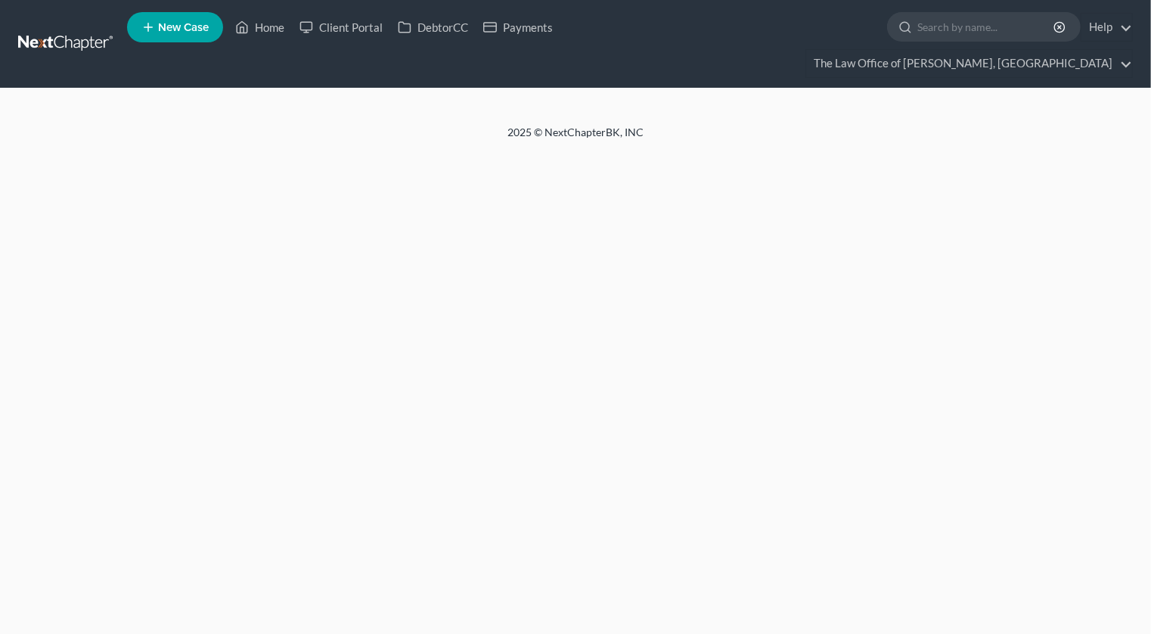
select select "0"
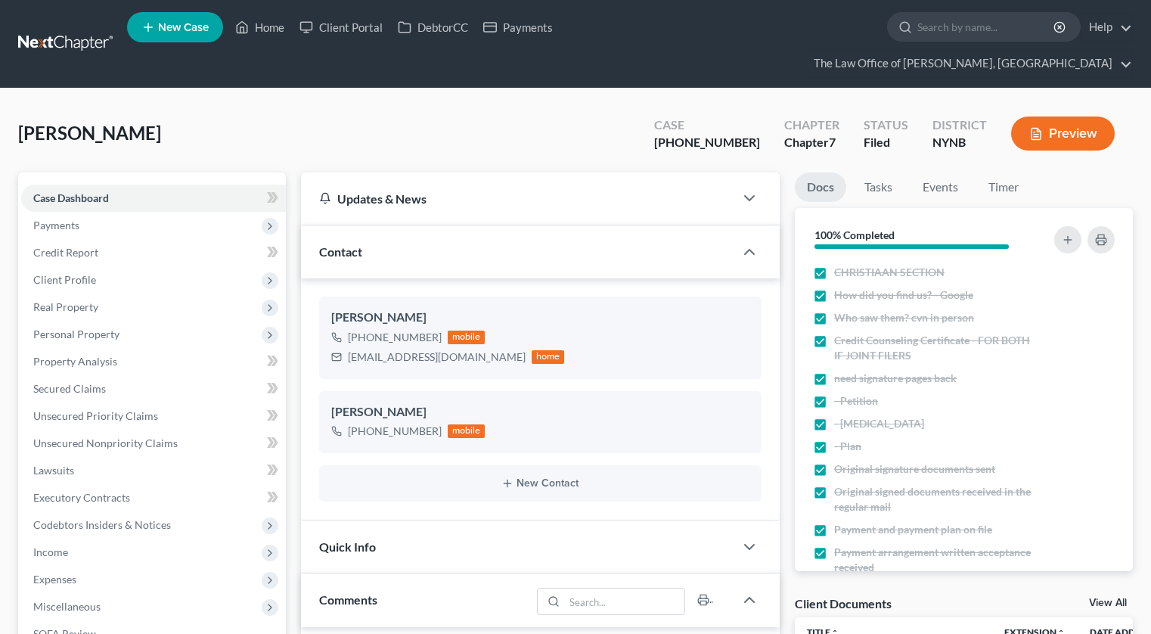
select select "0"
click at [120, 212] on span "Payments" at bounding box center [153, 225] width 265 height 27
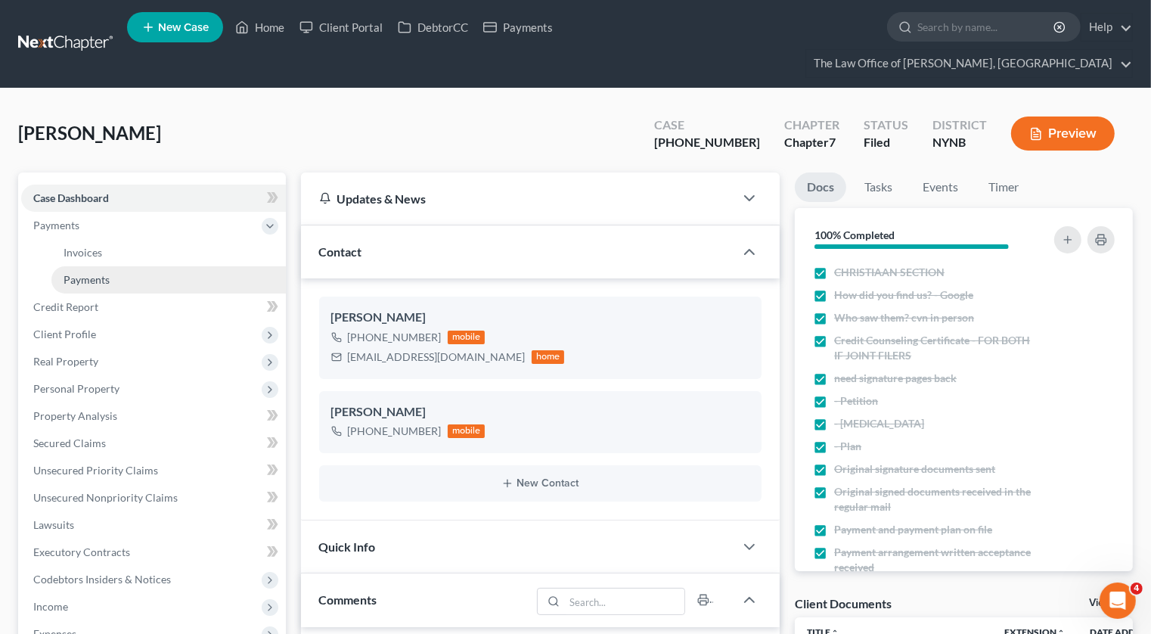
click at [110, 266] on link "Payments" at bounding box center [168, 279] width 234 height 27
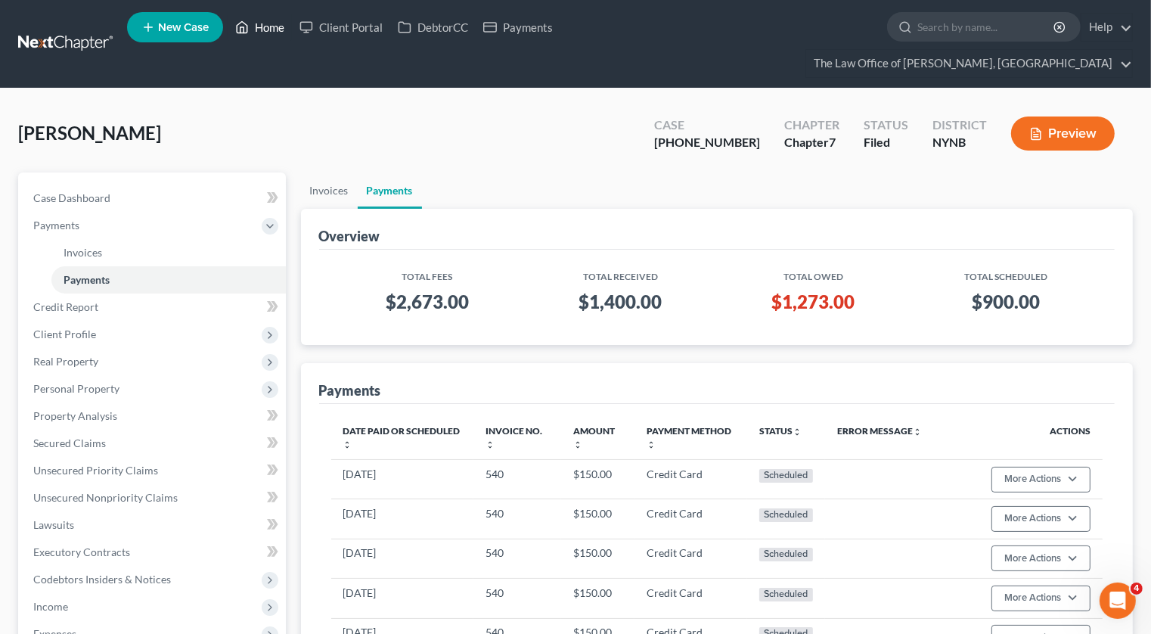
click at [274, 39] on link "Home" at bounding box center [260, 27] width 64 height 27
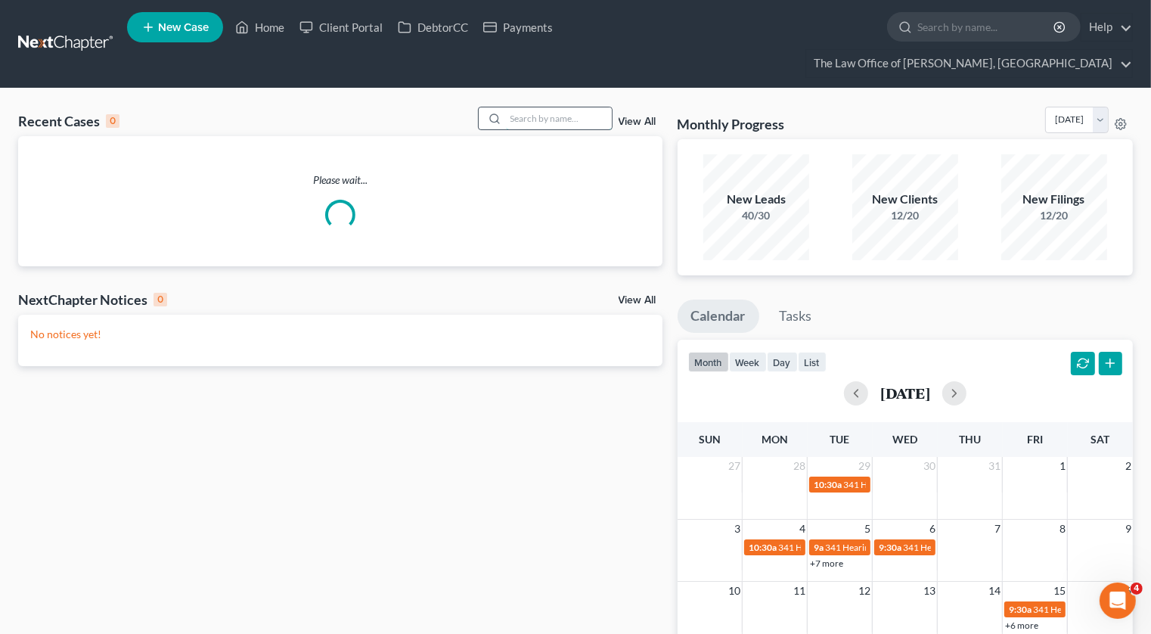
click at [560, 107] on input "search" at bounding box center [559, 118] width 106 height 22
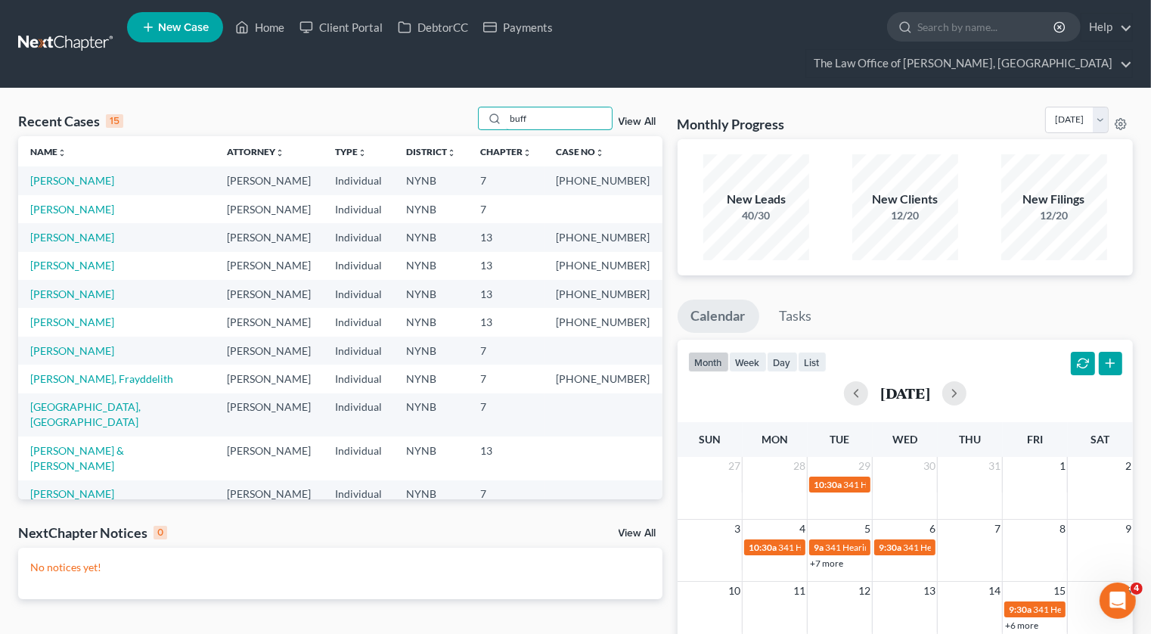
type input "buff"
click at [440, 166] on td "NYNB" at bounding box center [432, 180] width 74 height 28
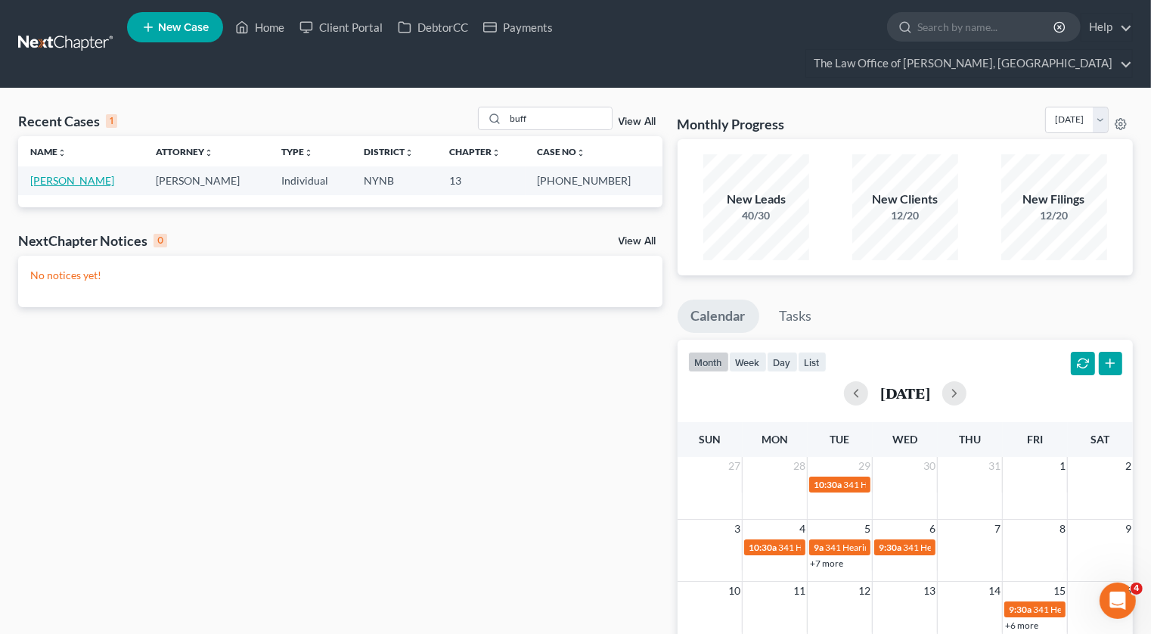
click at [66, 174] on link "[PERSON_NAME]" at bounding box center [72, 180] width 84 height 13
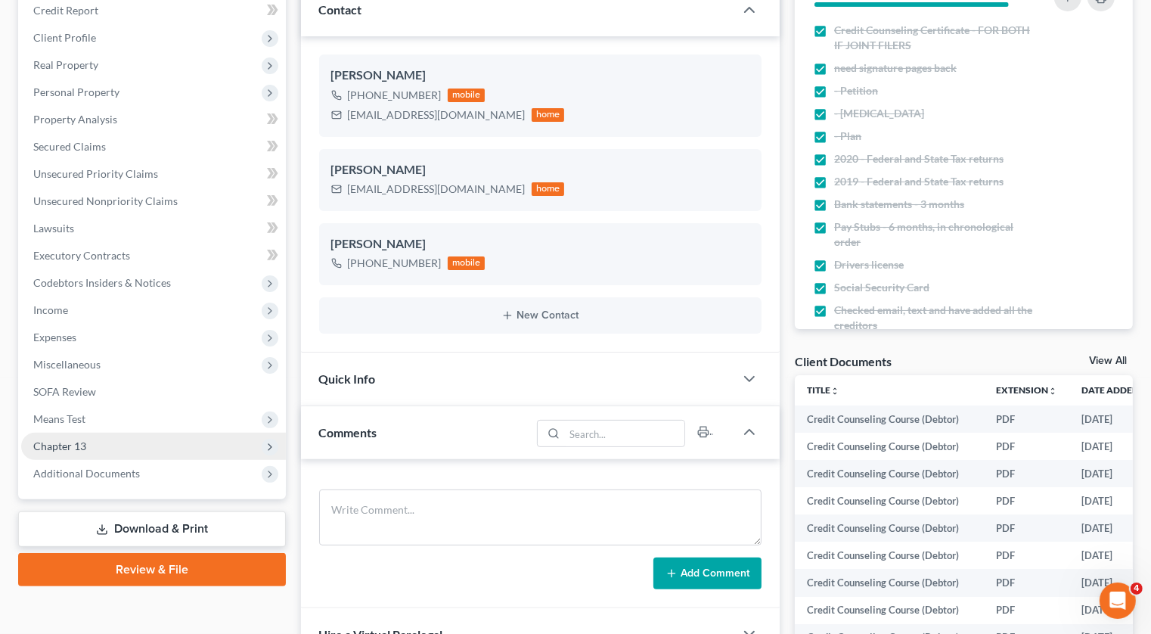
scroll to position [243, 0]
click at [61, 439] on span "Chapter 13" at bounding box center [59, 445] width 53 height 13
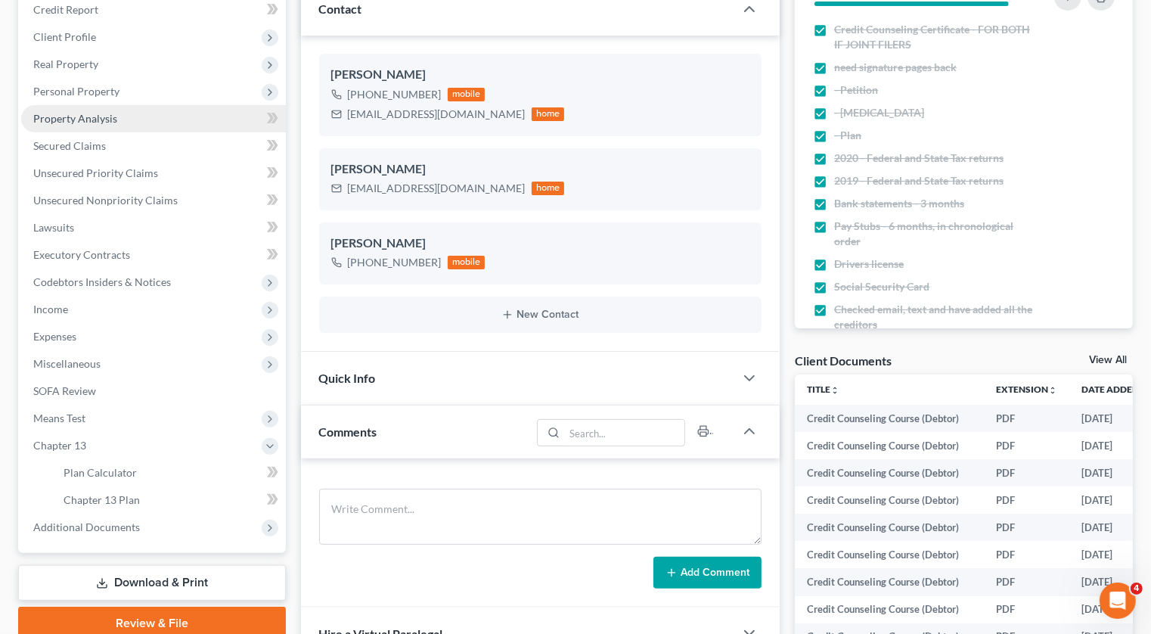
click at [97, 112] on span "Property Analysis" at bounding box center [75, 118] width 84 height 13
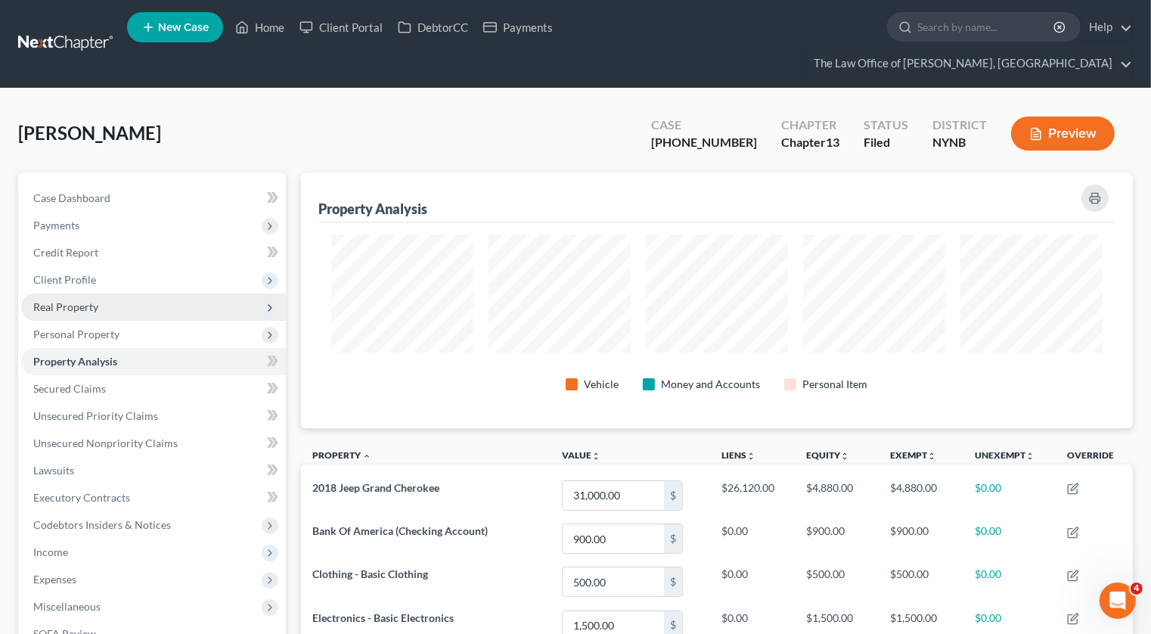
click at [109, 293] on span "Real Property" at bounding box center [153, 306] width 265 height 27
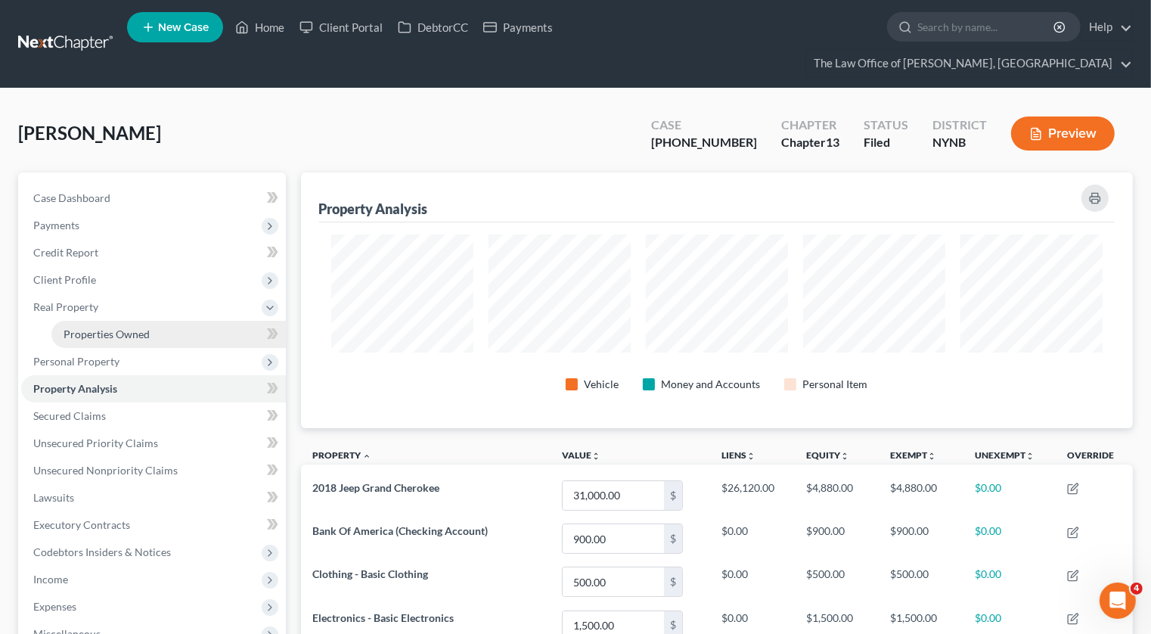
click at [109, 321] on link "Properties Owned" at bounding box center [168, 334] width 234 height 27
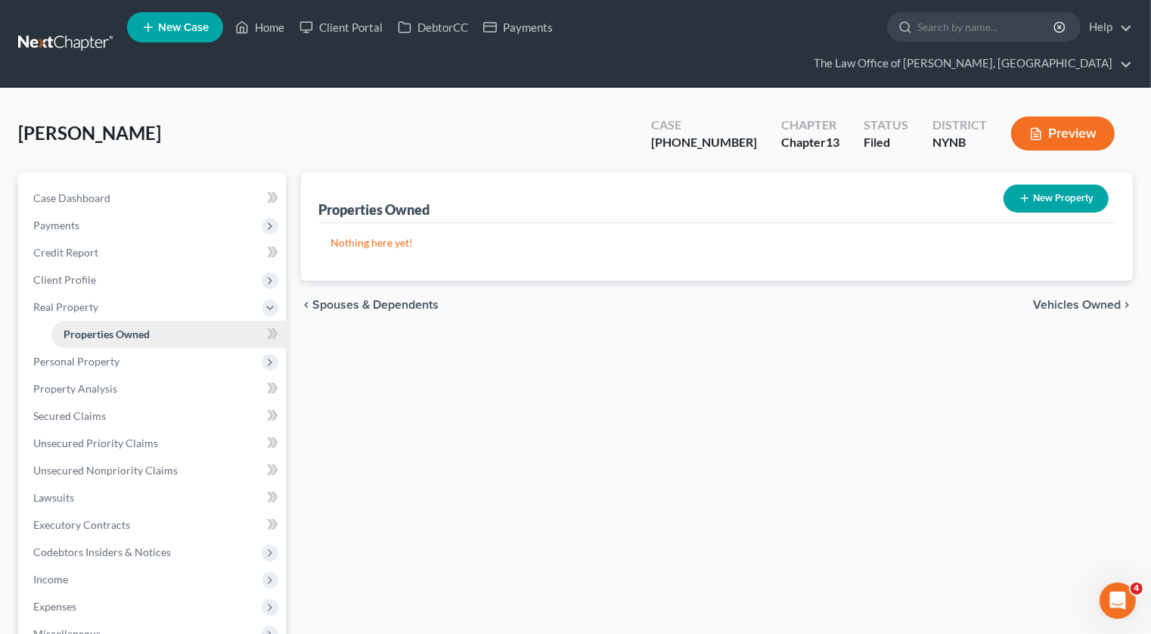
scroll to position [11, 0]
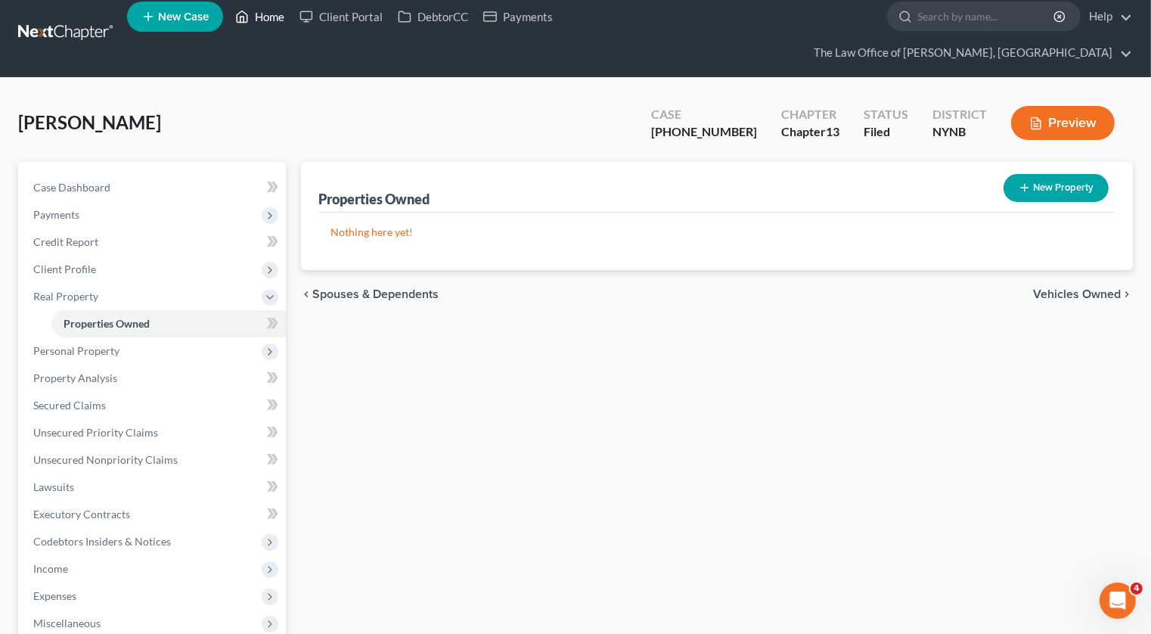
click at [269, 18] on link "Home" at bounding box center [260, 16] width 64 height 27
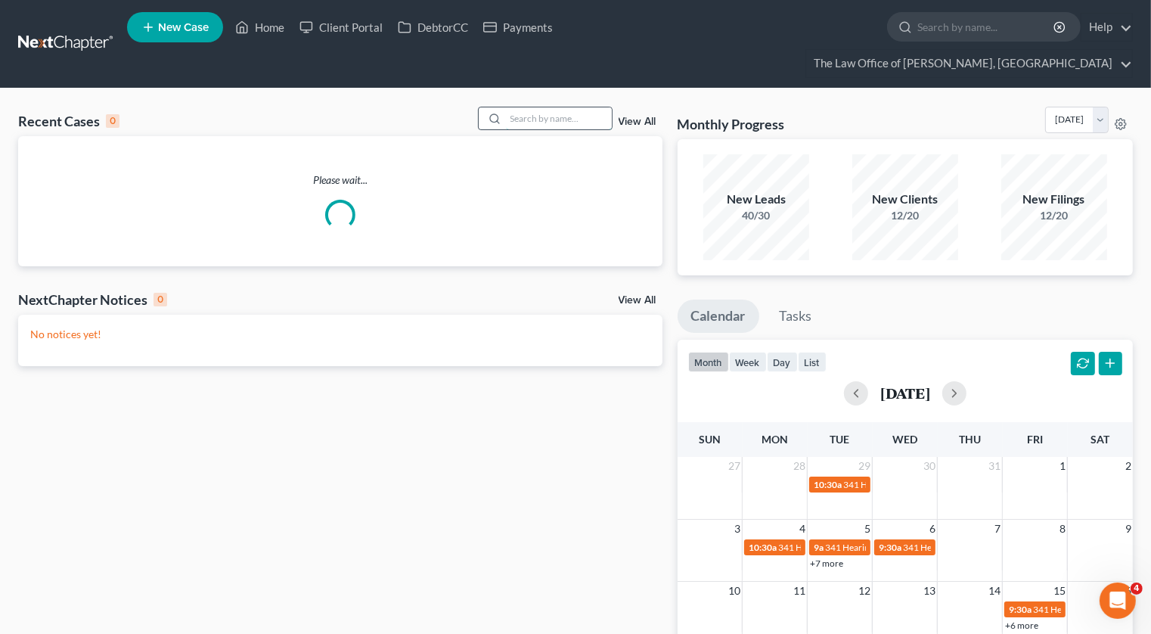
click at [532, 107] on input "search" at bounding box center [559, 118] width 106 height 22
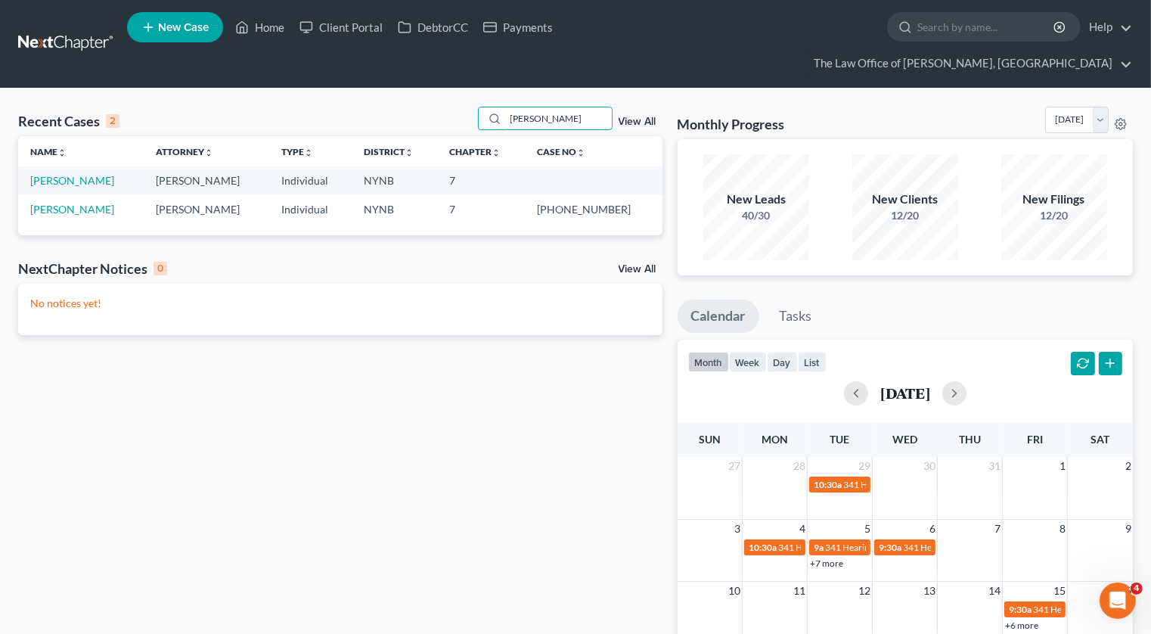
type input "[PERSON_NAME]"
click at [70, 174] on link "[PERSON_NAME]" at bounding box center [72, 180] width 84 height 13
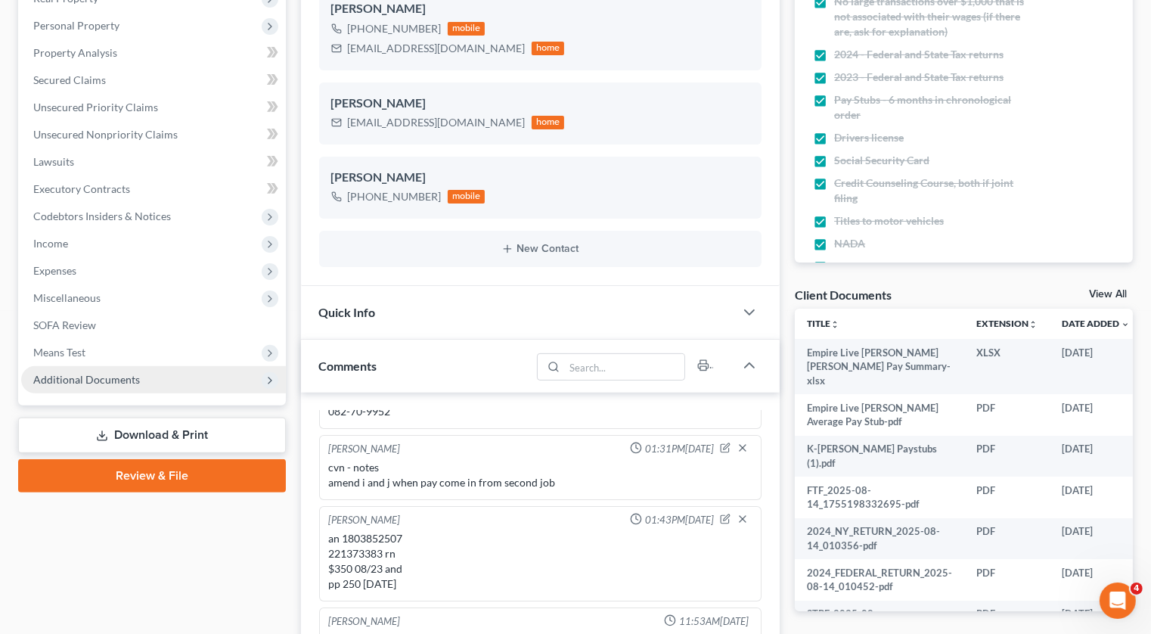
scroll to position [899, 0]
click at [98, 373] on span "Additional Documents" at bounding box center [86, 379] width 107 height 13
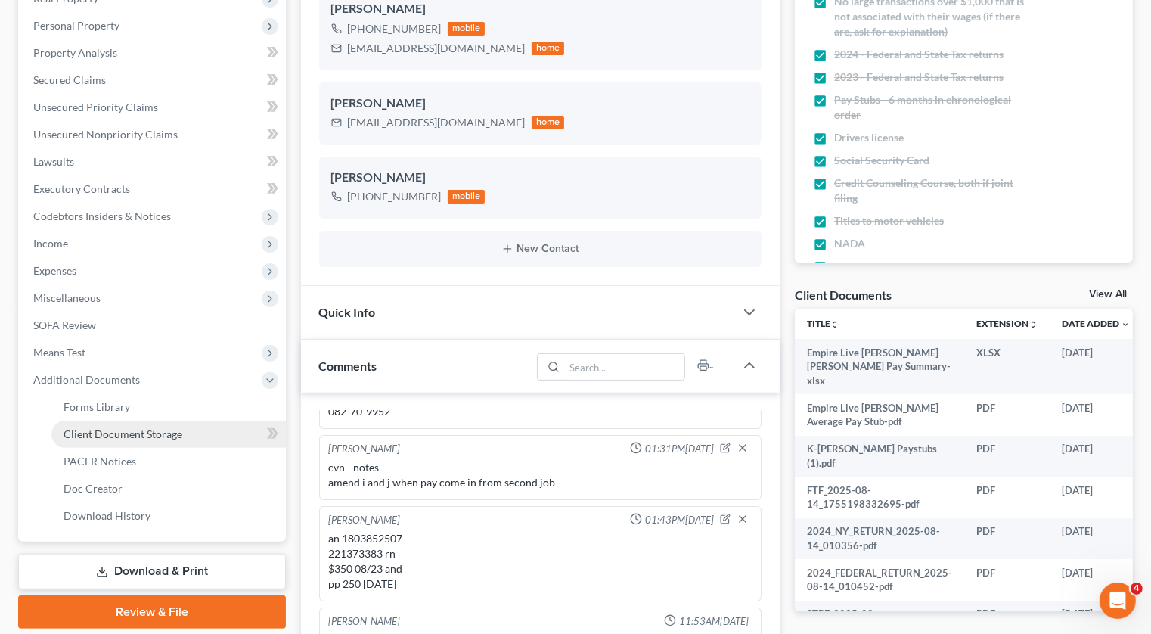
click at [133, 427] on span "Client Document Storage" at bounding box center [123, 433] width 119 height 13
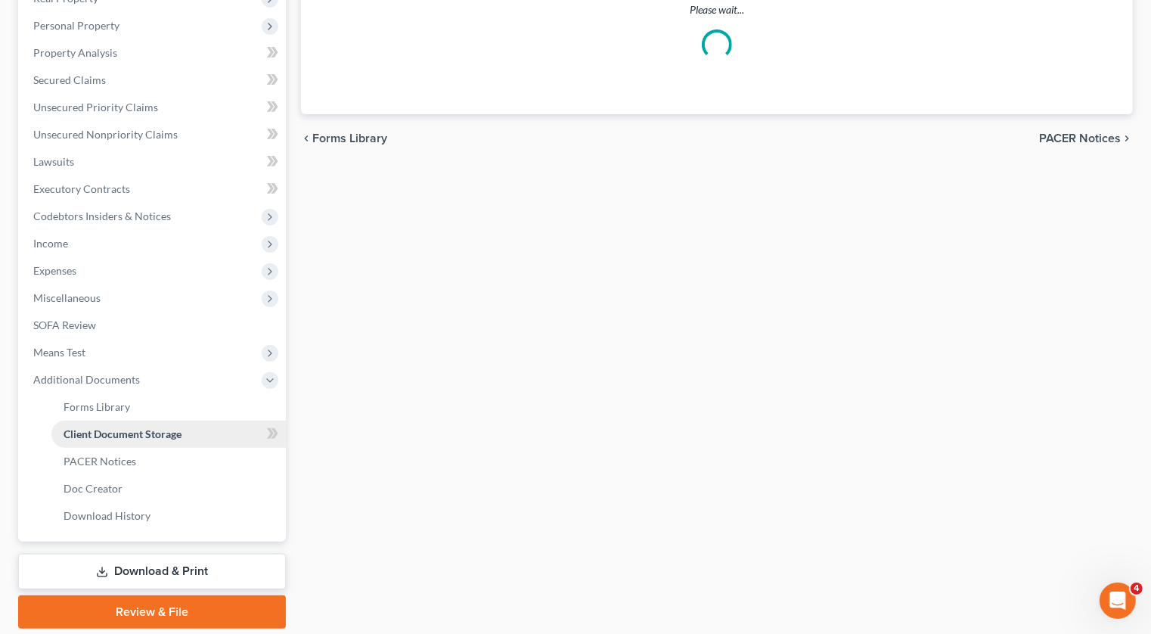
scroll to position [145, 0]
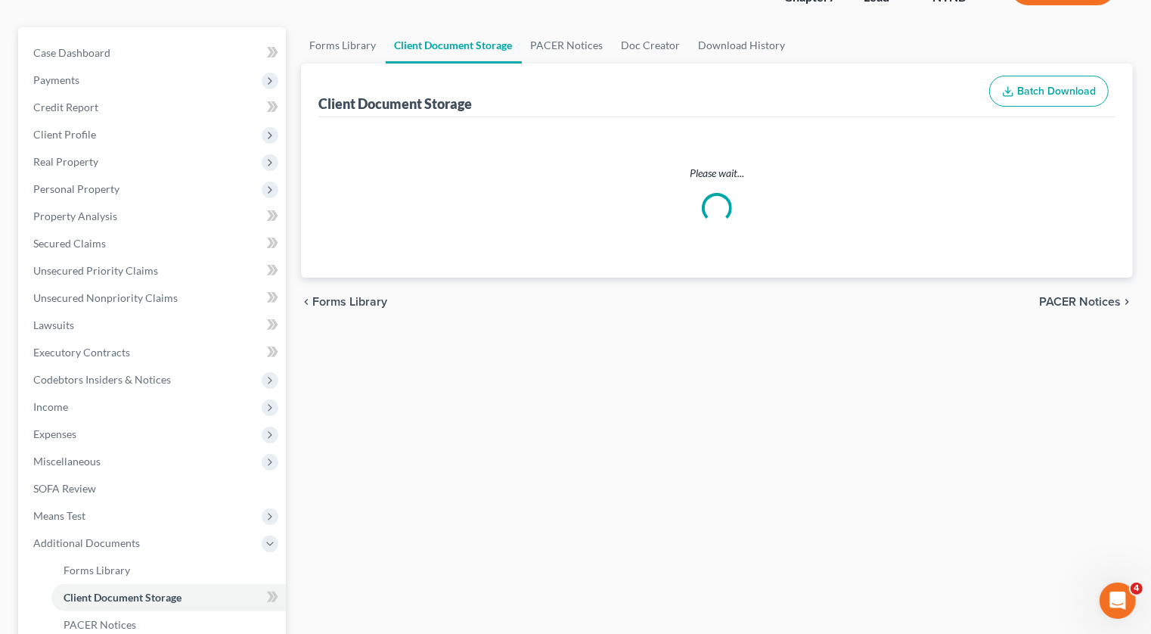
select select "1"
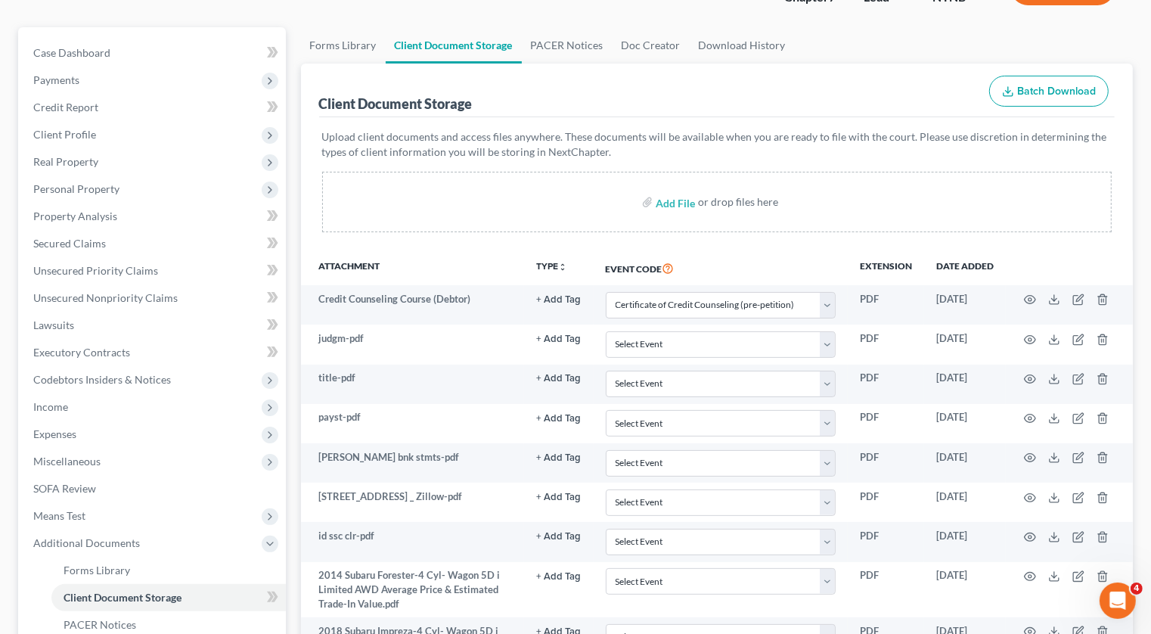
scroll to position [0, 0]
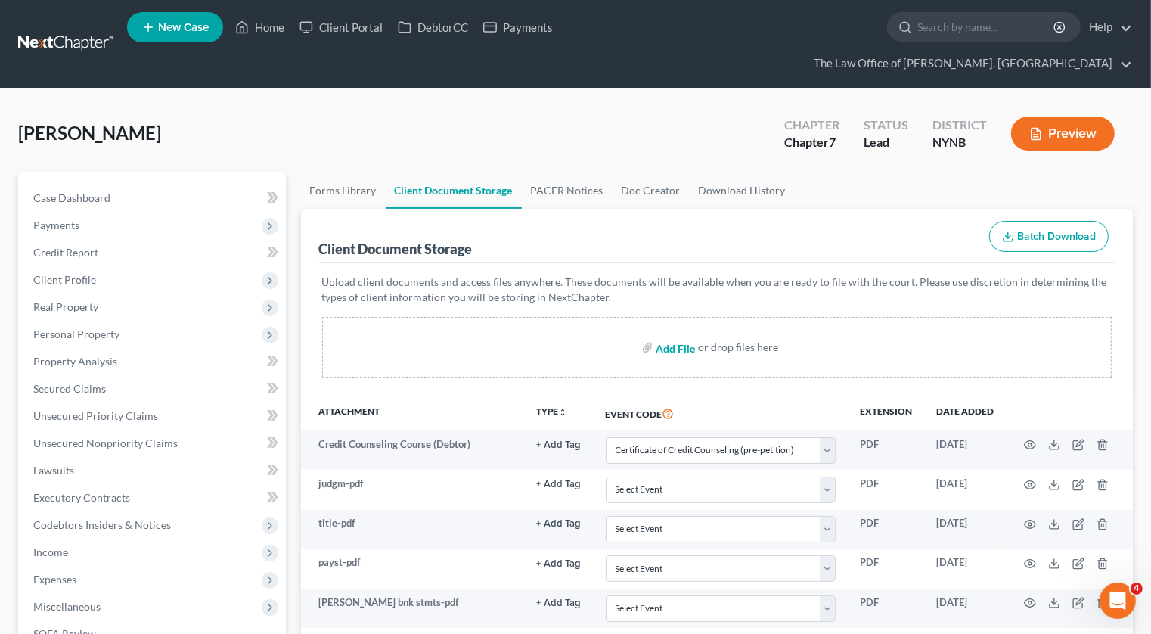
click at [676, 334] on input "file" at bounding box center [674, 347] width 36 height 27
type input "C:\fakepath\[PERSON_NAME] [PERSON_NAME] Pay Summary.xlsx"
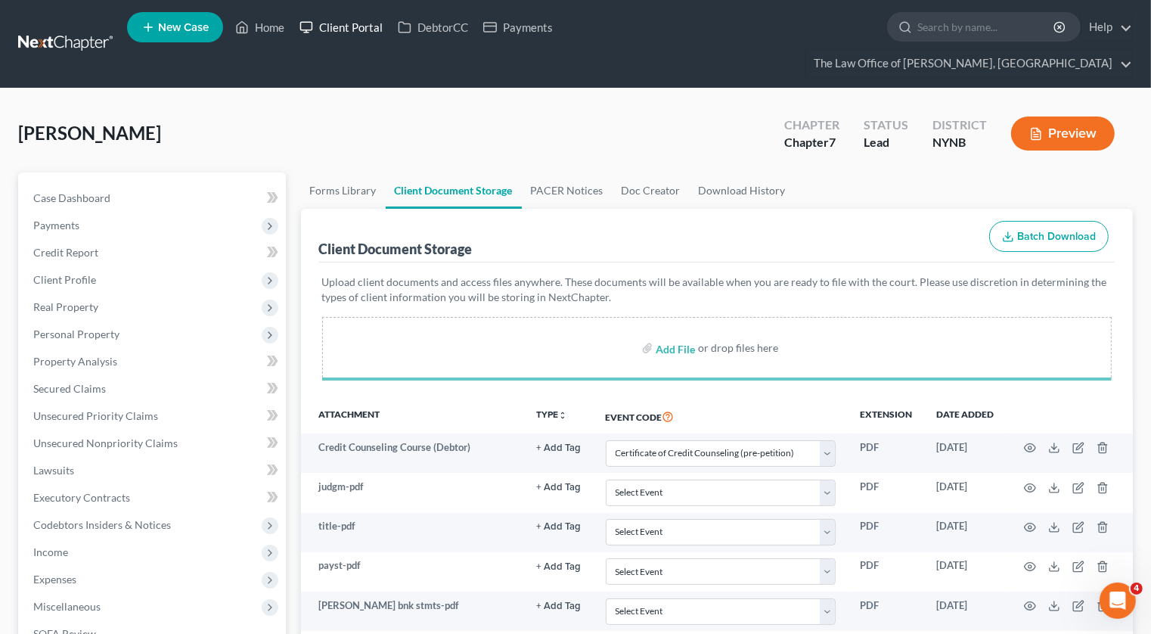
select select "1"
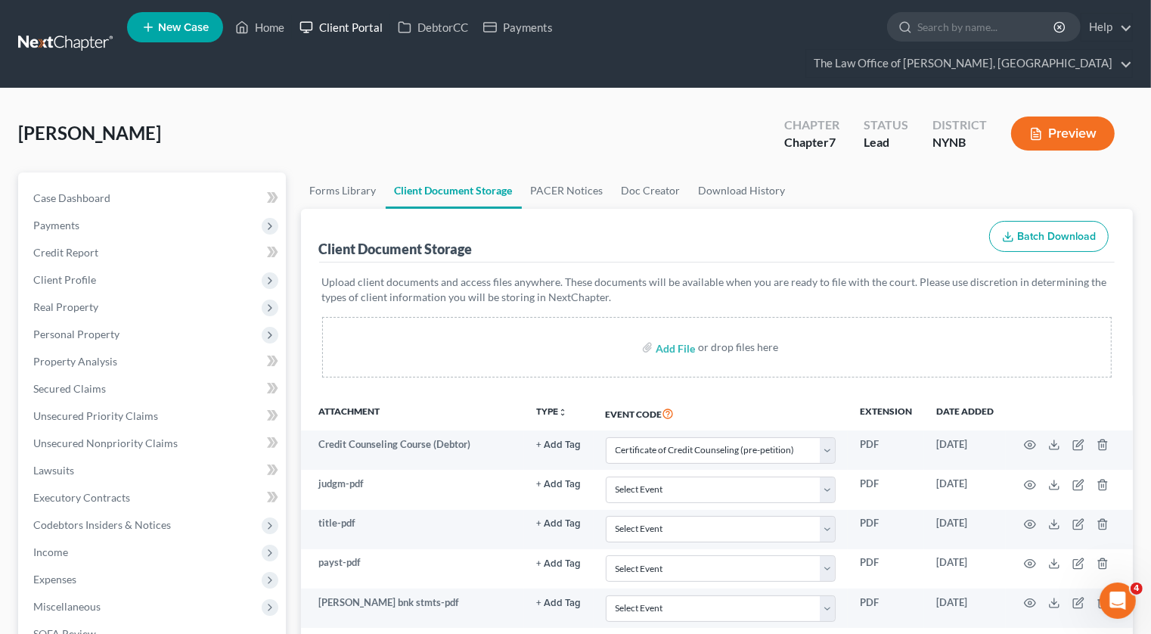
select select "1"
